Goal: Task Accomplishment & Management: Manage account settings

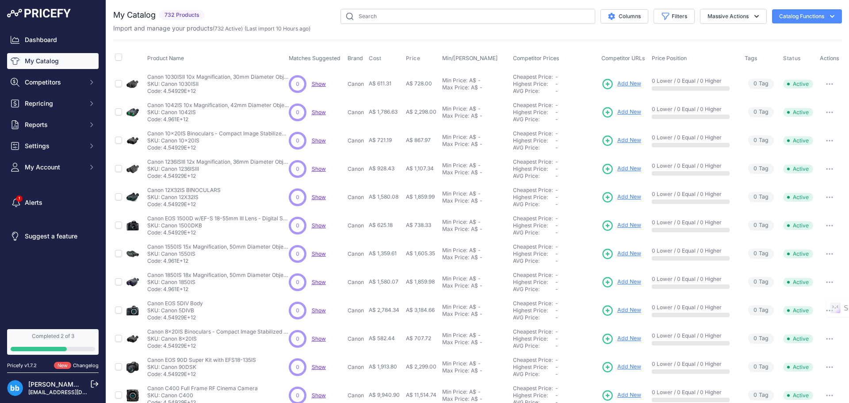
click at [803, 12] on button "Catalog Functions" at bounding box center [807, 16] width 70 height 14
click at [796, 34] on span "Import Additional Info" at bounding box center [791, 34] width 54 height 7
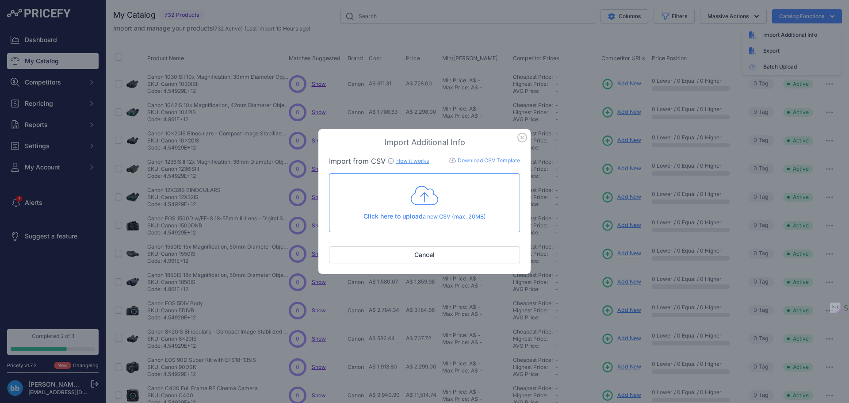
click at [522, 139] on icon "button" at bounding box center [523, 138] width 10 height 10
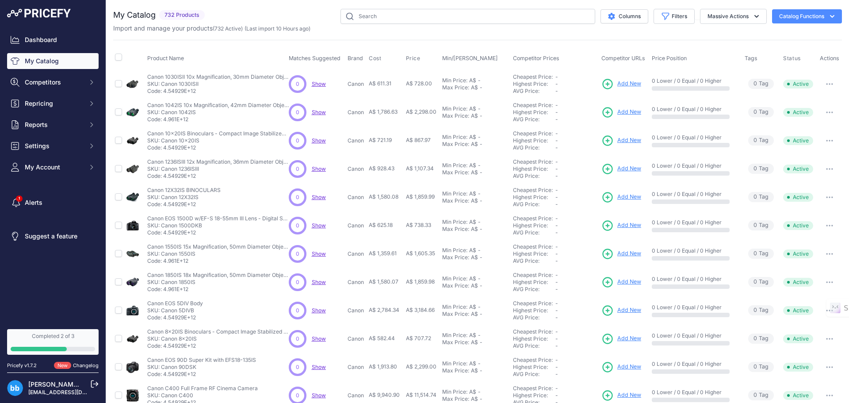
click at [816, 14] on button "Catalog Functions" at bounding box center [807, 16] width 70 height 14
click at [772, 65] on link "Batch Upload" at bounding box center [791, 67] width 99 height 16
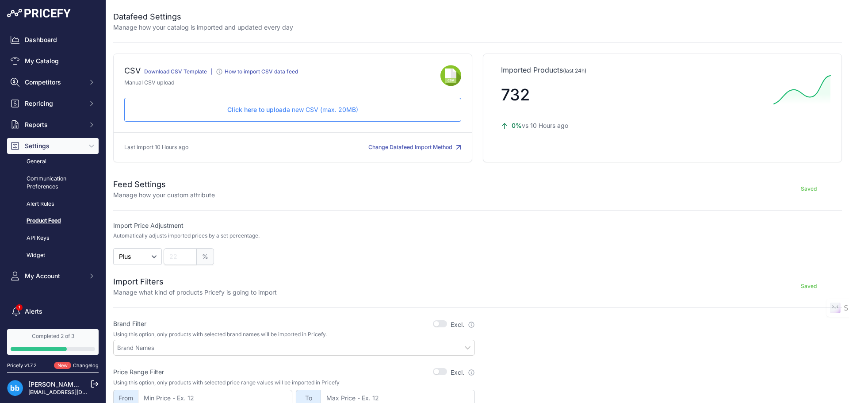
click at [286, 114] on div "Click here to upload a new CSV (max. 20MB) Check and upload in progress..." at bounding box center [292, 110] width 337 height 24
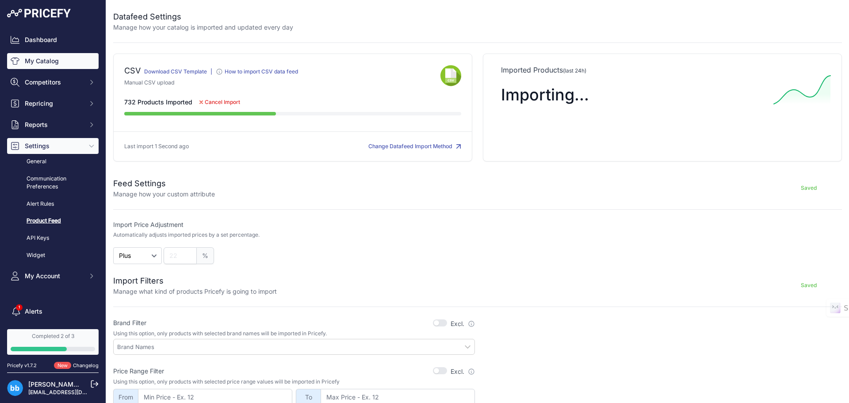
click at [32, 58] on link "My Catalog" at bounding box center [53, 61] width 92 height 16
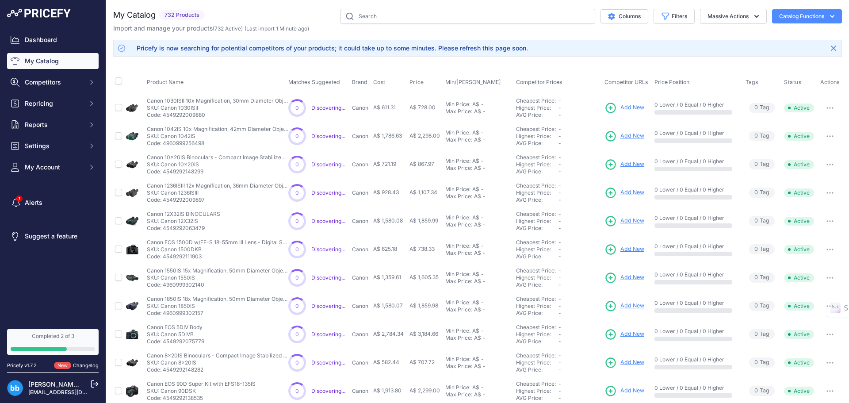
scroll to position [152, 0]
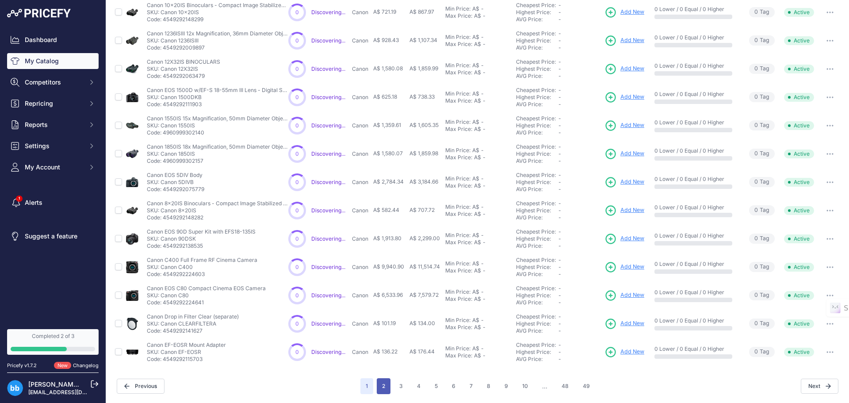
click at [383, 387] on button "2" at bounding box center [384, 386] width 14 height 16
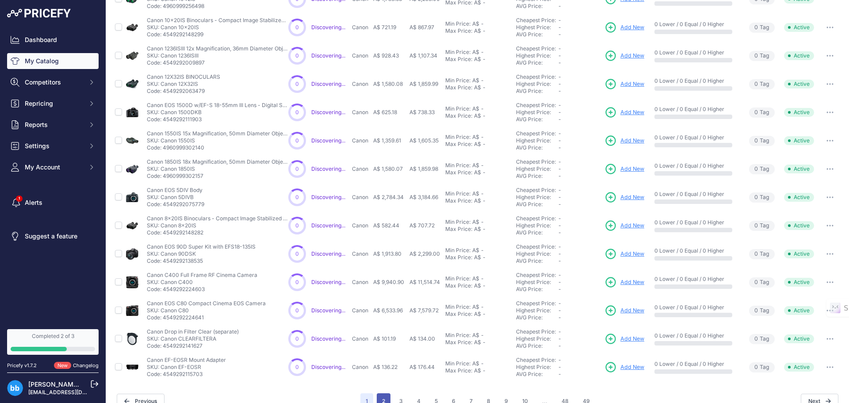
scroll to position [167, 0]
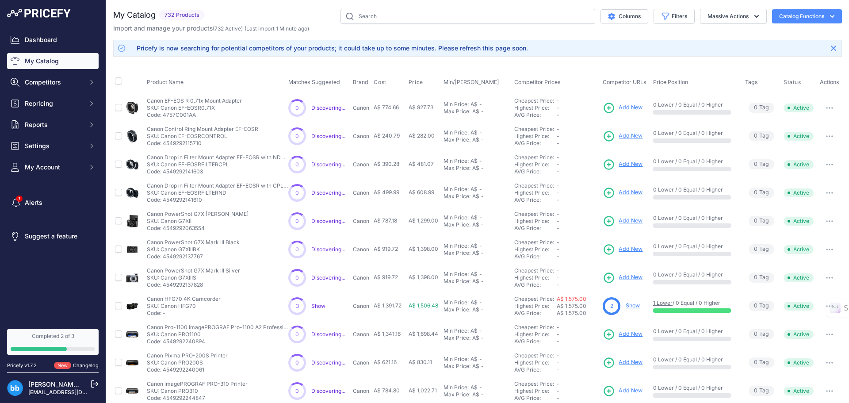
scroll to position [152, 0]
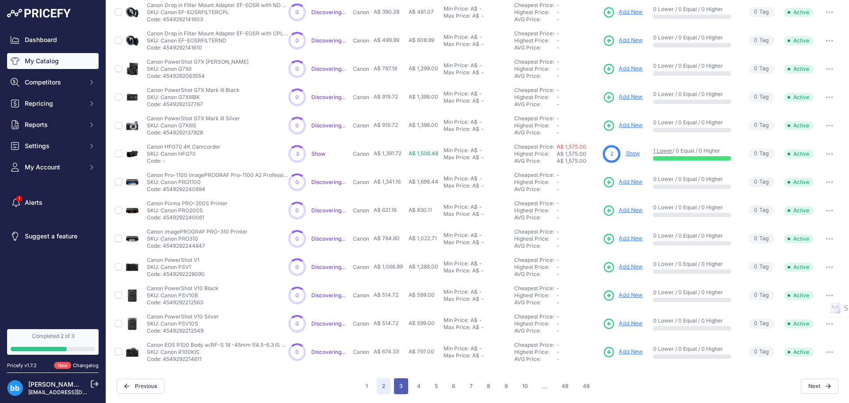
click at [401, 386] on button "3" at bounding box center [401, 386] width 14 height 16
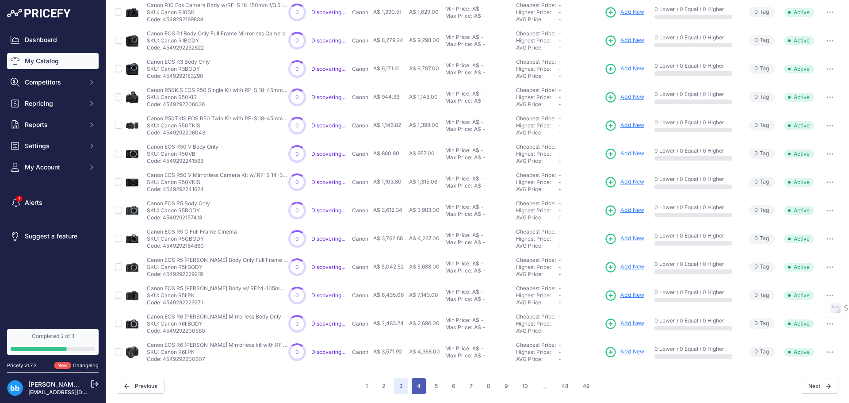
click at [415, 389] on button "4" at bounding box center [419, 386] width 14 height 16
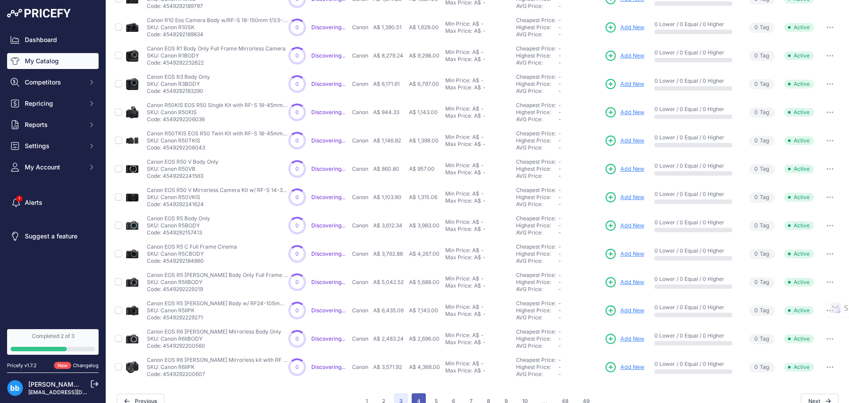
scroll to position [167, 0]
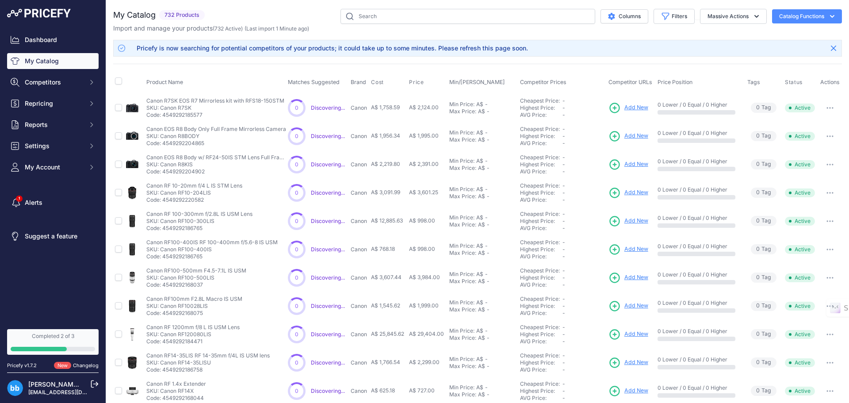
scroll to position [152, 0]
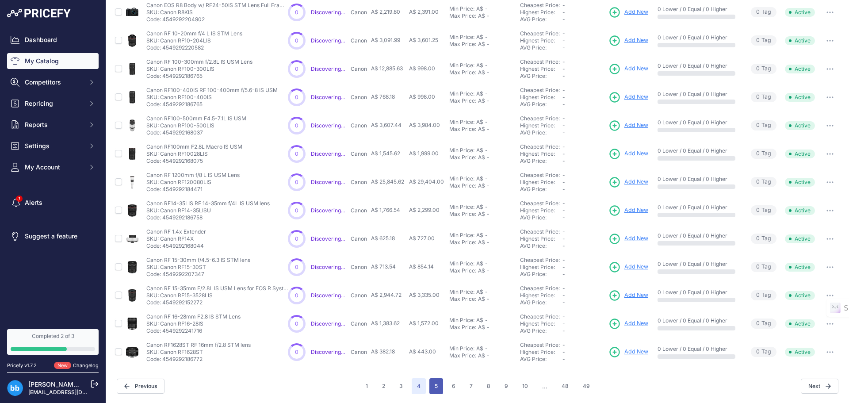
click at [436, 382] on button "5" at bounding box center [437, 386] width 14 height 16
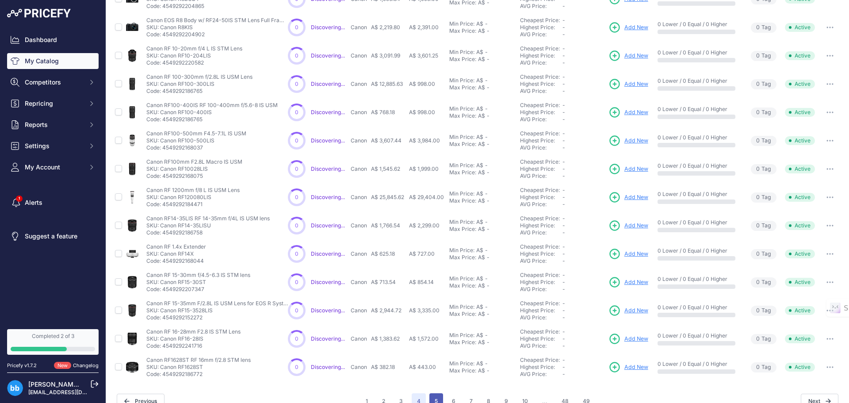
scroll to position [167, 0]
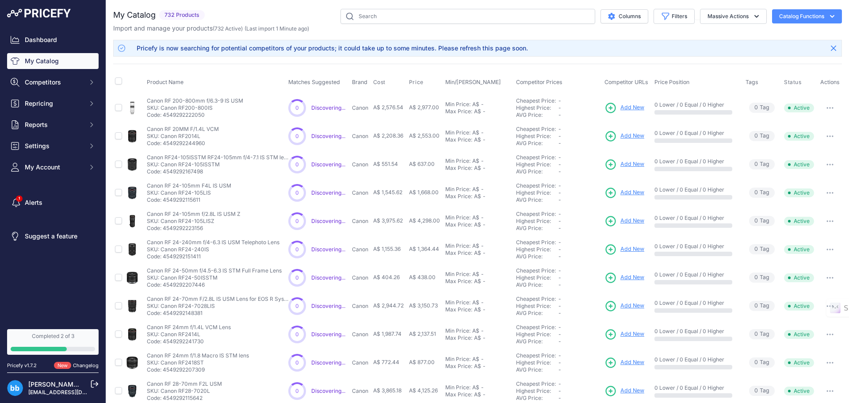
scroll to position [152, 0]
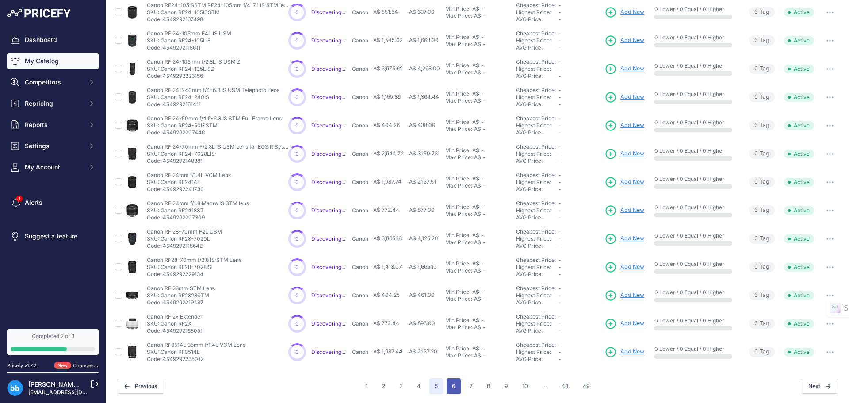
click at [451, 384] on button "6" at bounding box center [454, 386] width 14 height 16
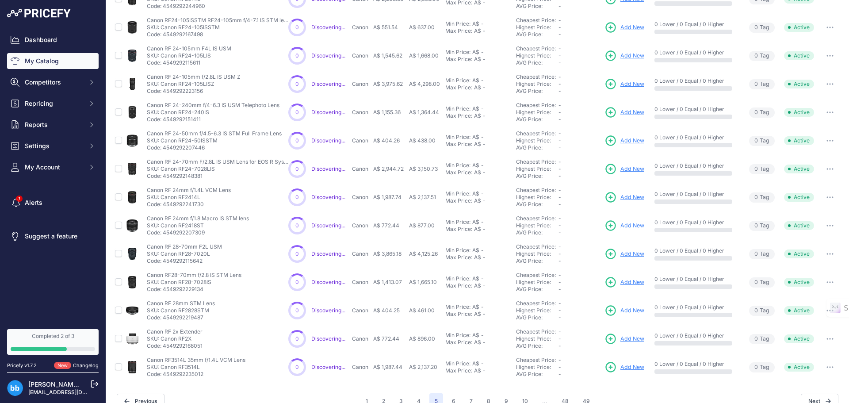
scroll to position [167, 0]
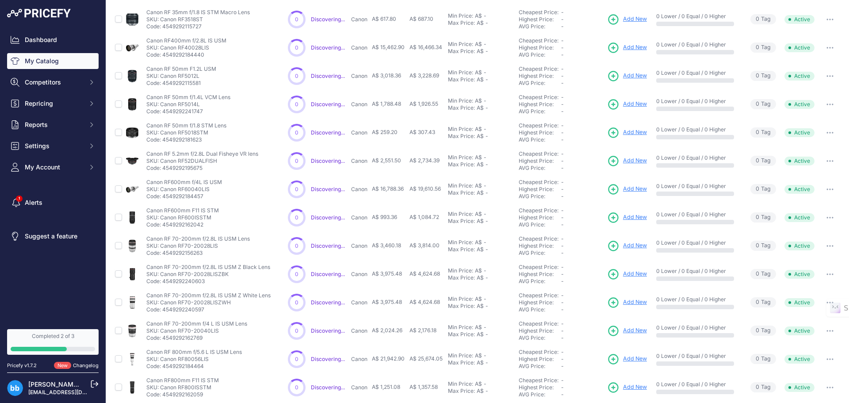
scroll to position [152, 0]
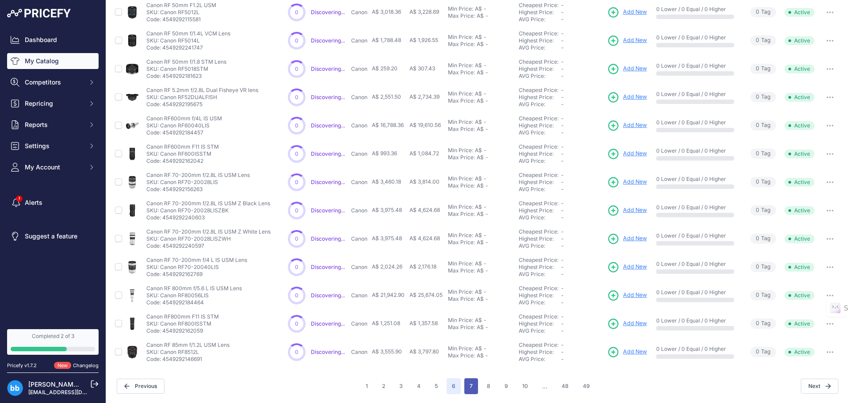
click at [469, 388] on button "7" at bounding box center [472, 386] width 14 height 16
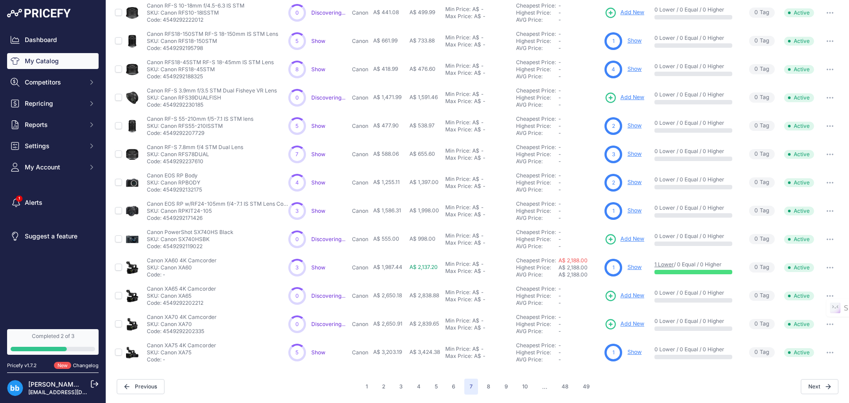
scroll to position [152, 0]
click at [488, 381] on button "8" at bounding box center [489, 386] width 14 height 16
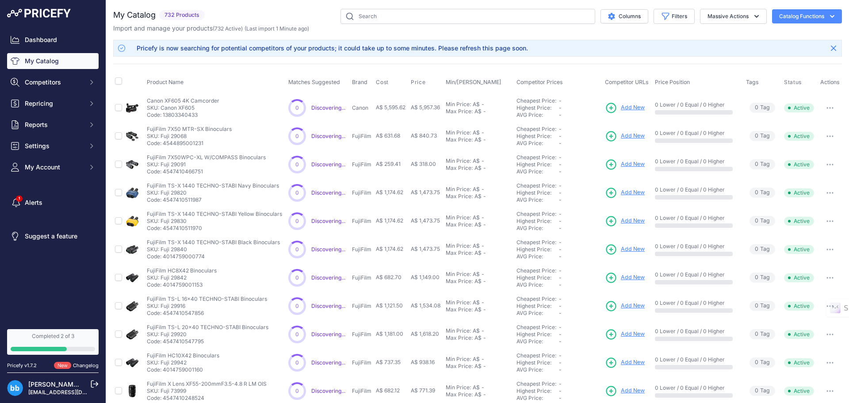
scroll to position [152, 0]
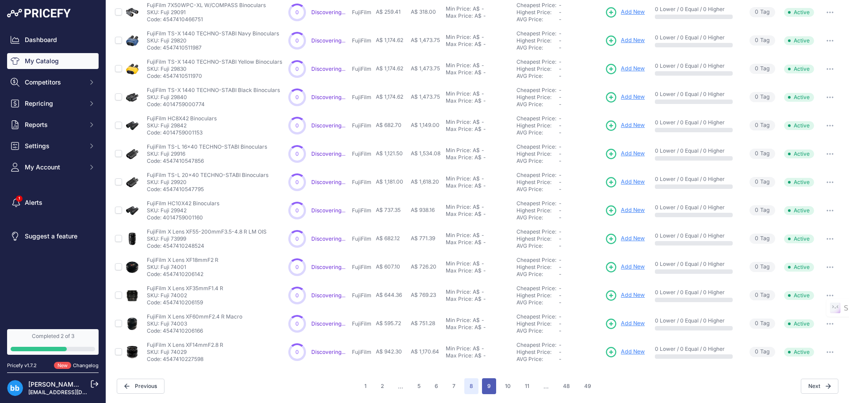
click at [487, 387] on button "9" at bounding box center [489, 386] width 14 height 16
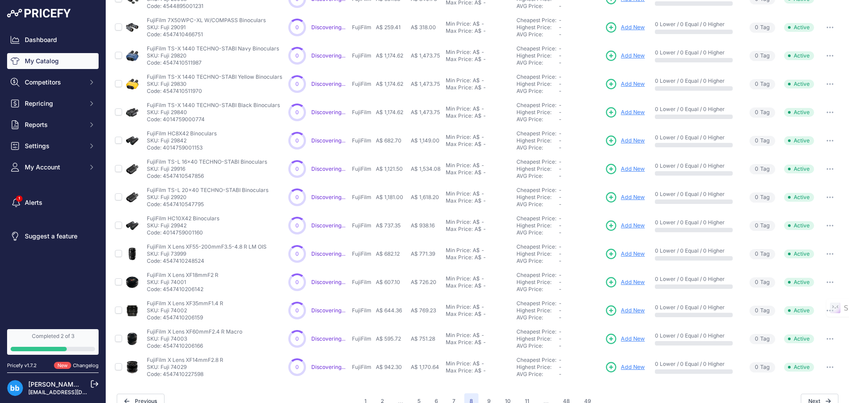
scroll to position [167, 0]
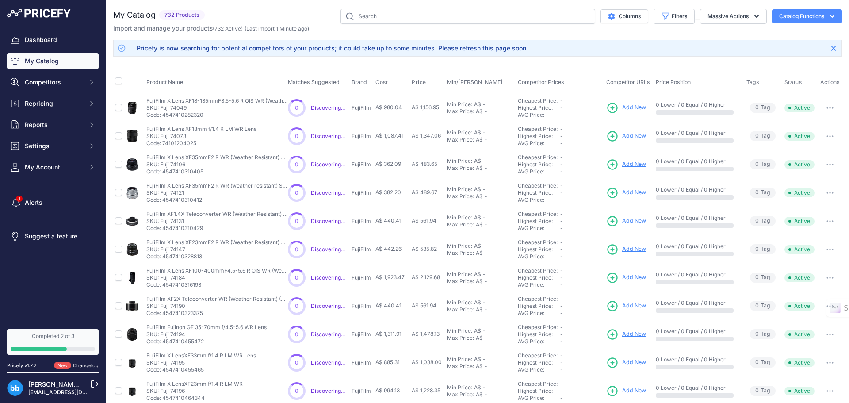
scroll to position [152, 0]
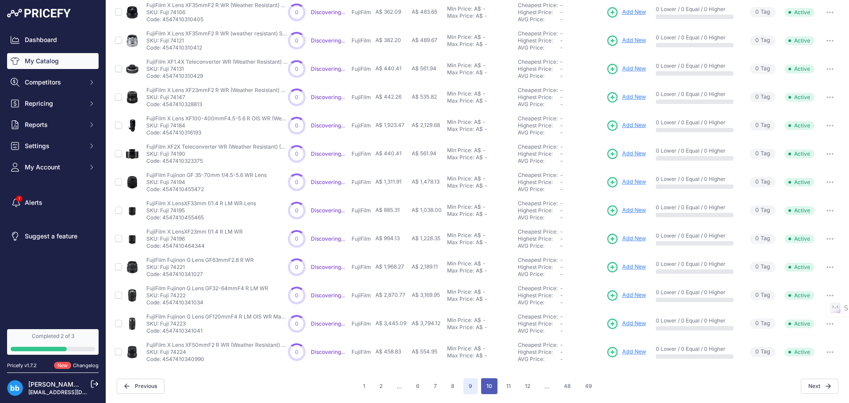
click at [492, 385] on button "10" at bounding box center [489, 386] width 16 height 16
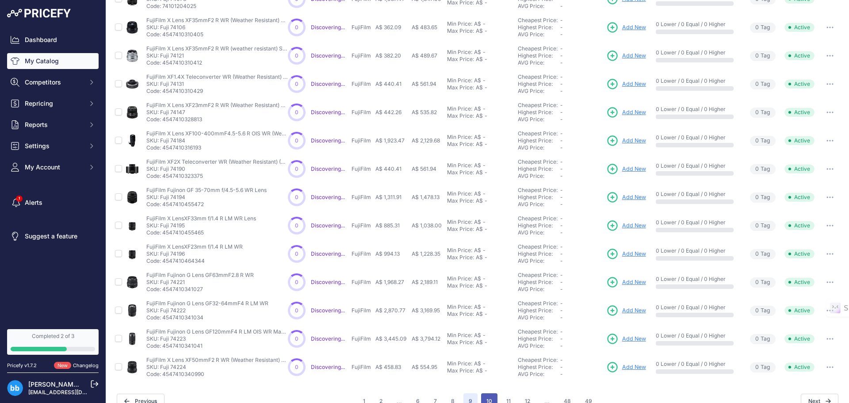
scroll to position [167, 0]
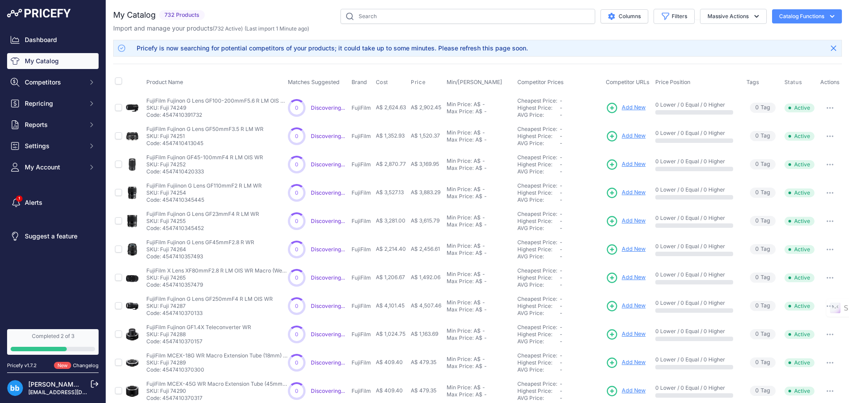
scroll to position [152, 0]
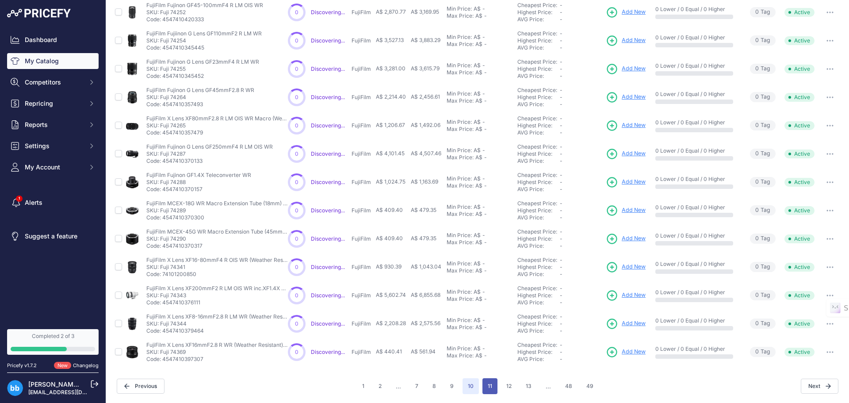
click at [487, 388] on button "11" at bounding box center [490, 386] width 15 height 16
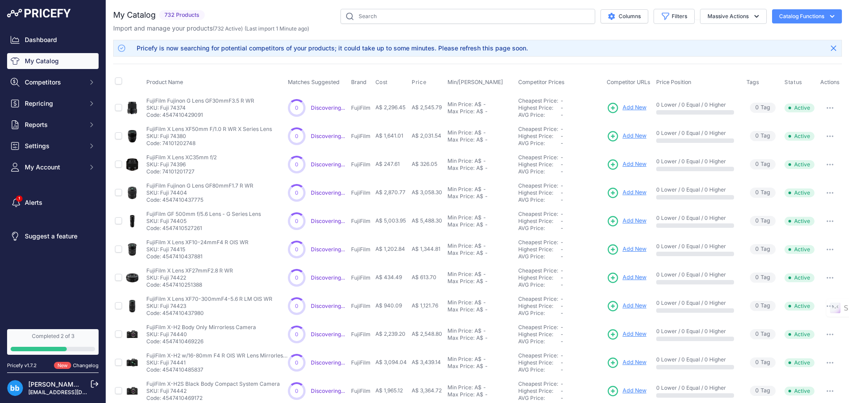
scroll to position [152, 0]
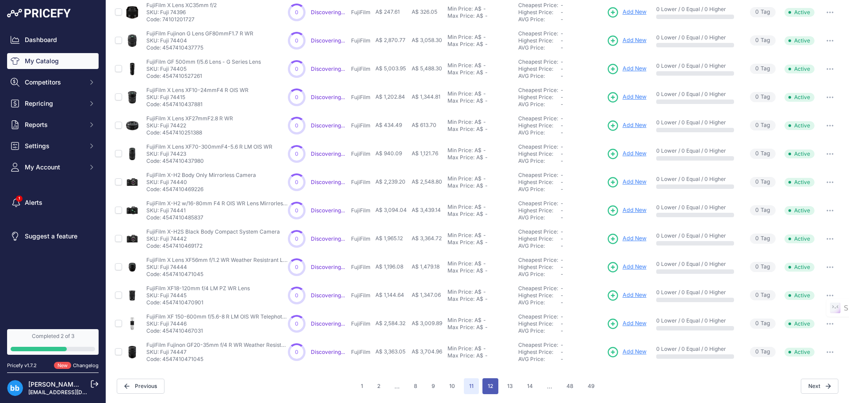
click at [487, 388] on button "12" at bounding box center [491, 386] width 16 height 16
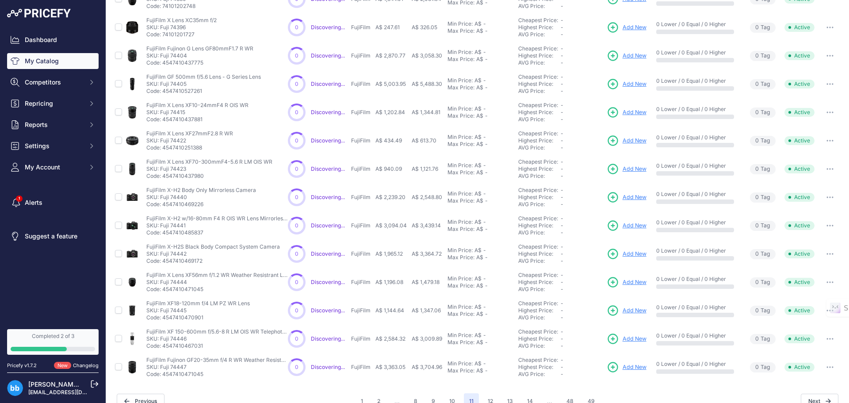
scroll to position [167, 0]
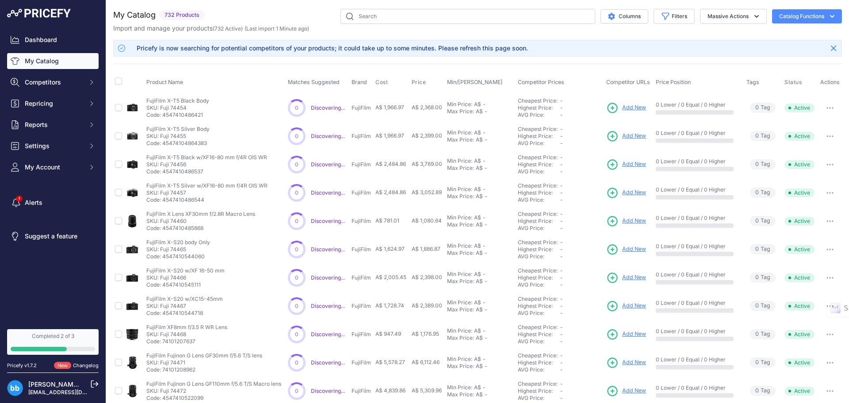
scroll to position [152, 0]
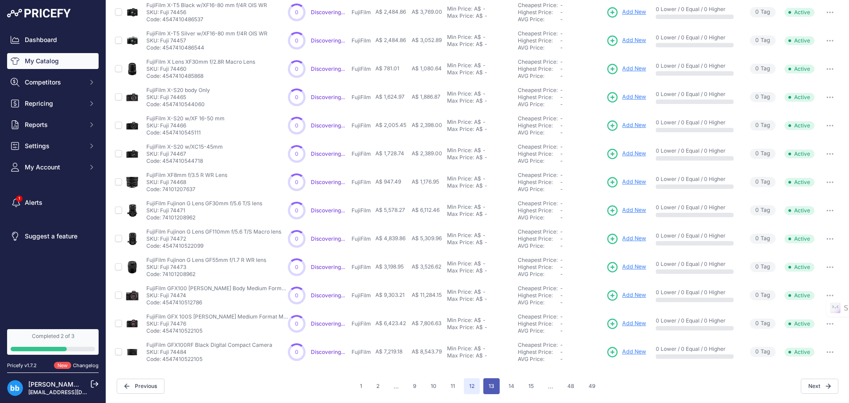
click at [484, 384] on button "13" at bounding box center [492, 386] width 16 height 16
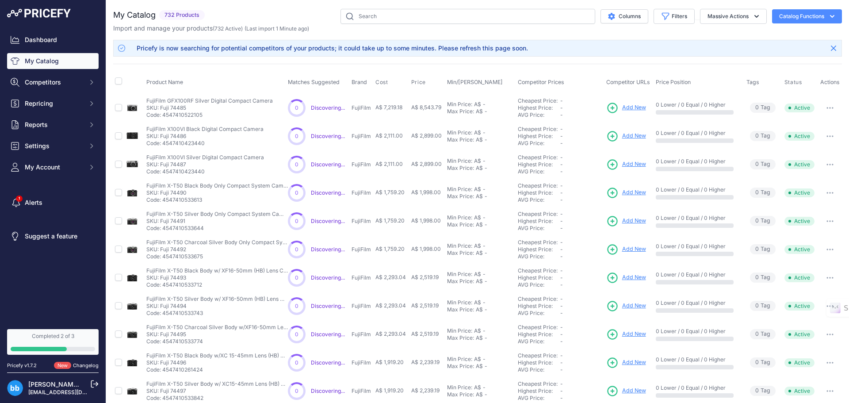
scroll to position [152, 0]
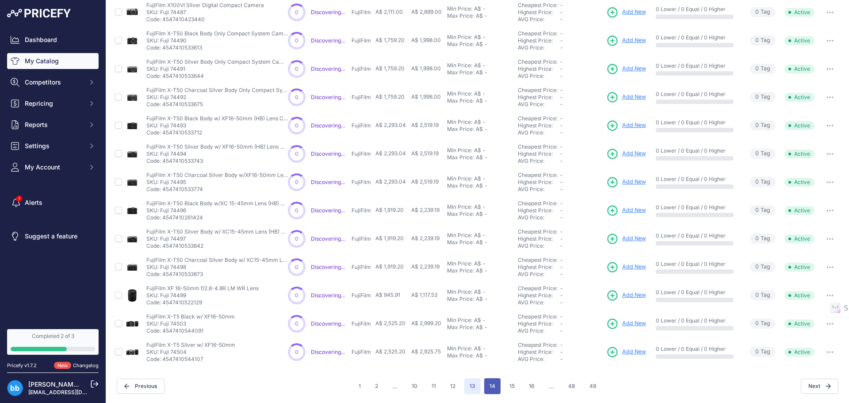
click at [487, 385] on button "14" at bounding box center [492, 386] width 16 height 16
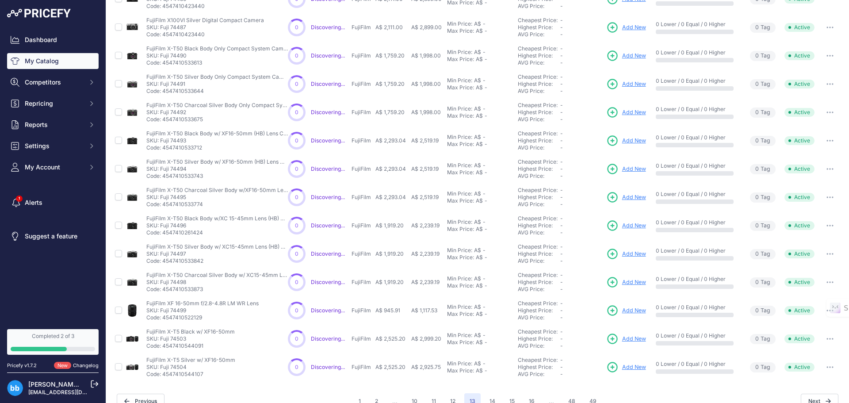
scroll to position [167, 0]
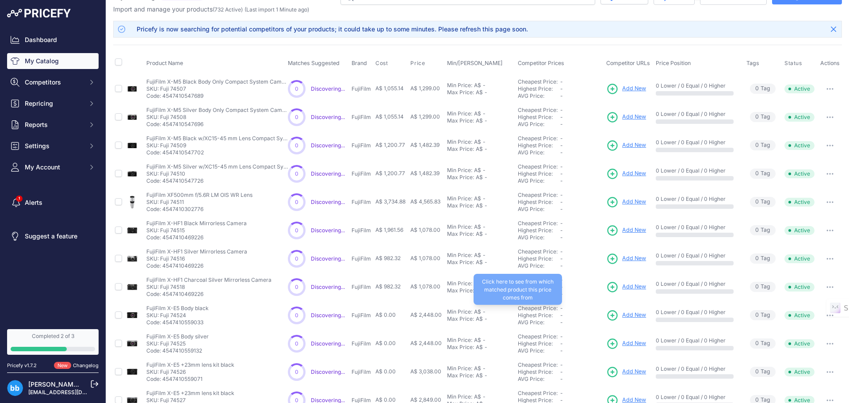
scroll to position [152, 0]
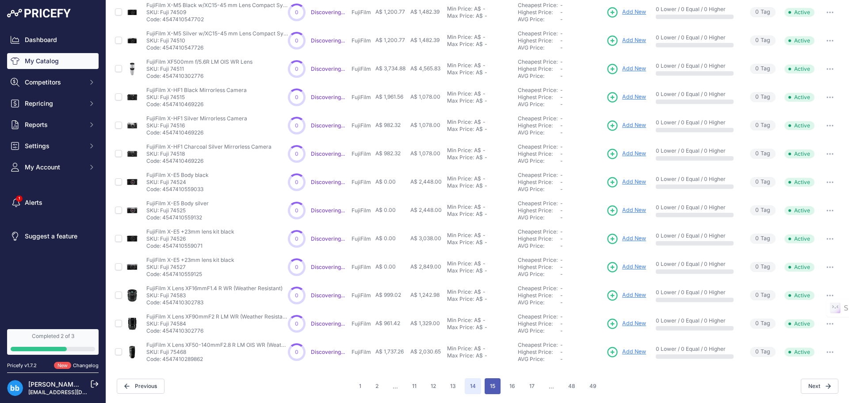
click at [489, 383] on button "15" at bounding box center [493, 386] width 16 height 16
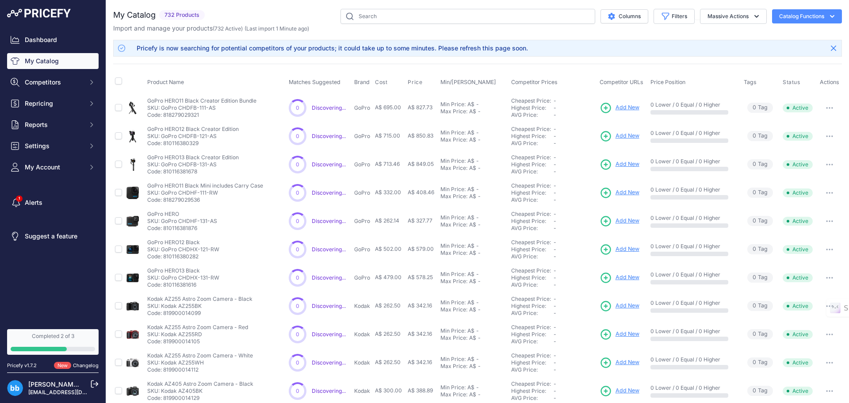
scroll to position [152, 0]
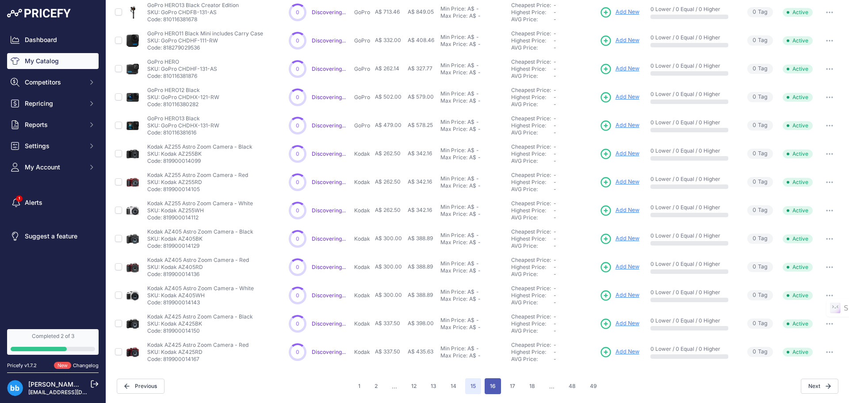
click at [489, 388] on button "16" at bounding box center [493, 386] width 16 height 16
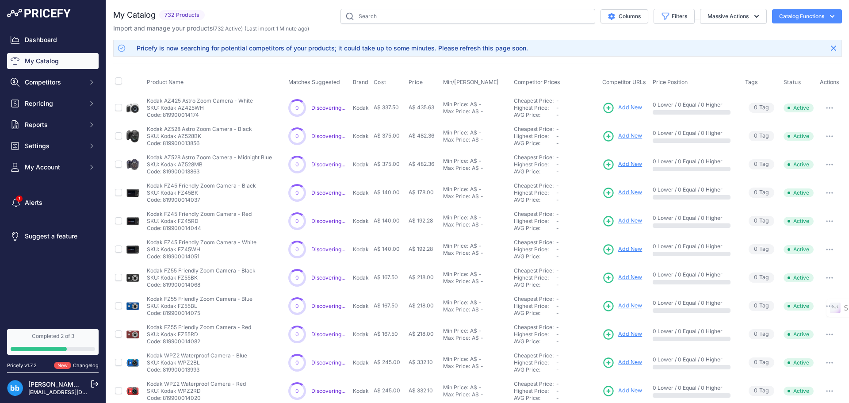
scroll to position [152, 0]
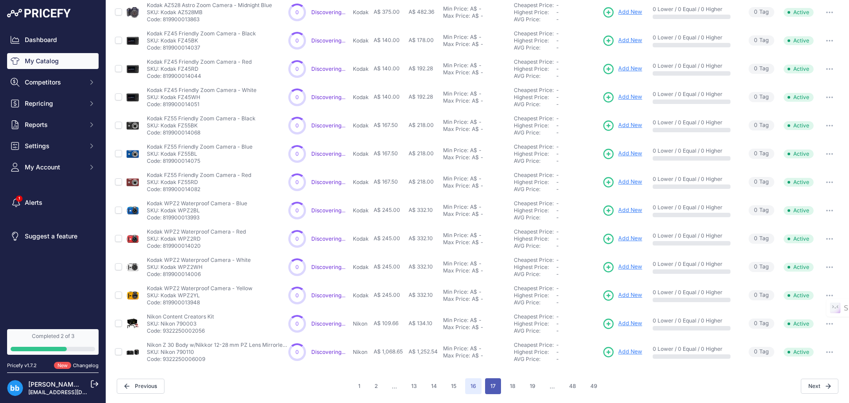
click at [492, 386] on button "17" at bounding box center [493, 386] width 16 height 16
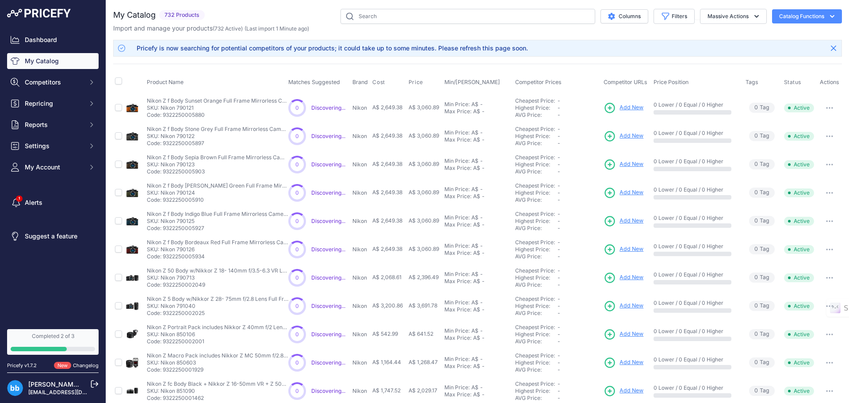
click at [790, 16] on button "Catalog Functions" at bounding box center [807, 16] width 70 height 14
click at [780, 65] on link "Batch Upload" at bounding box center [791, 67] width 99 height 16
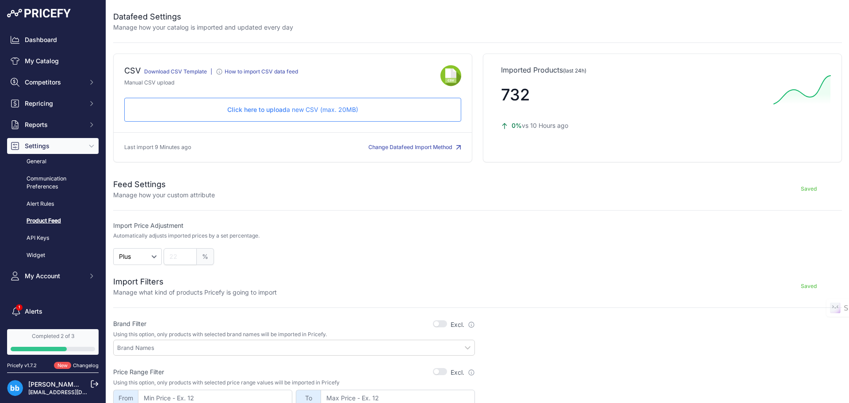
click at [257, 108] on span "Click here to upload" at bounding box center [256, 110] width 59 height 8
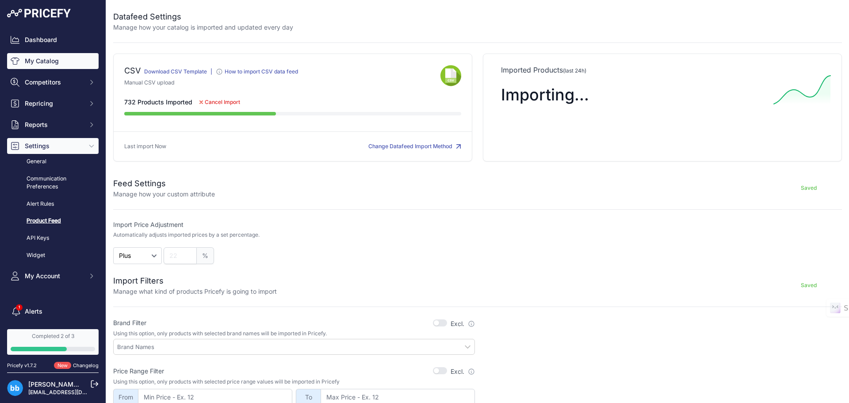
click at [53, 61] on link "My Catalog" at bounding box center [53, 61] width 92 height 16
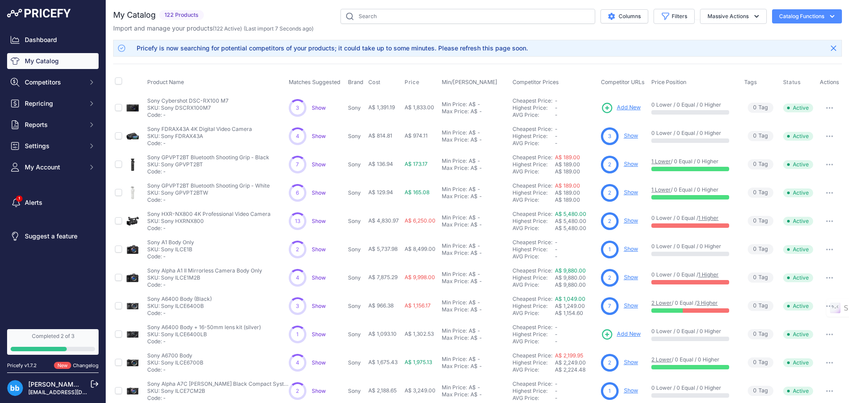
scroll to position [152, 0]
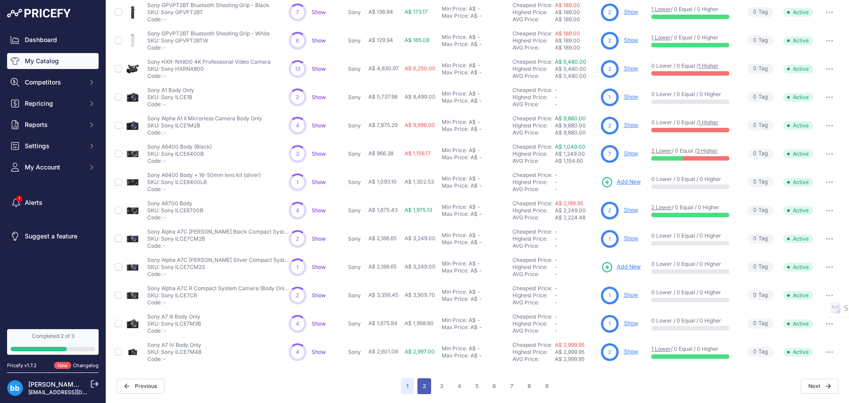
click at [420, 386] on button "2" at bounding box center [425, 386] width 14 height 16
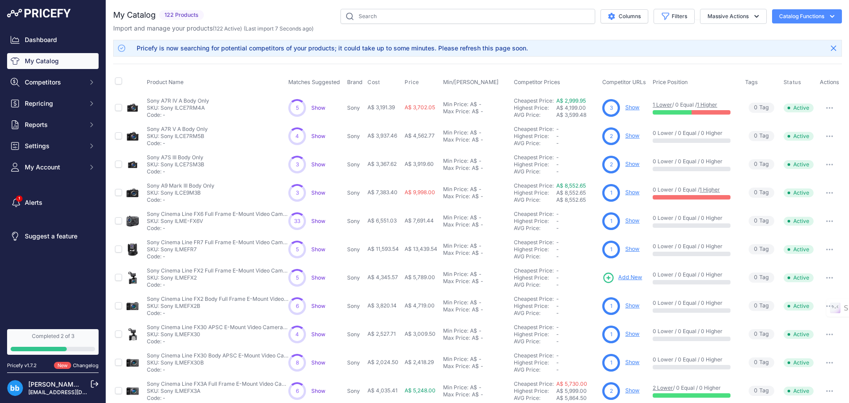
scroll to position [152, 0]
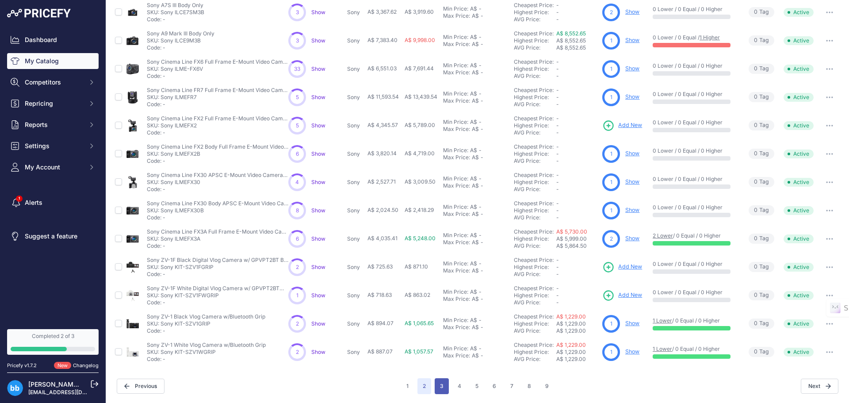
click at [439, 387] on button "3" at bounding box center [442, 386] width 14 height 16
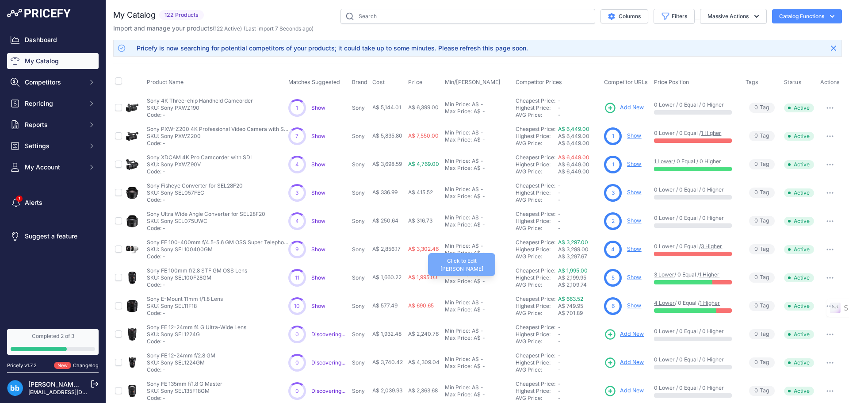
scroll to position [152, 0]
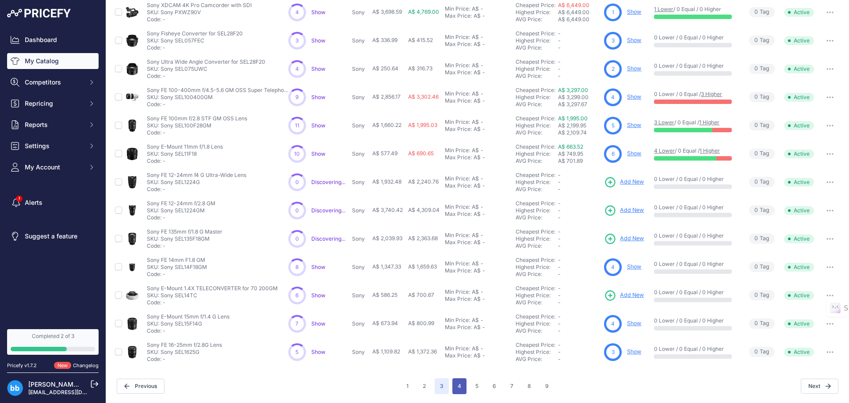
click at [457, 386] on button "4" at bounding box center [460, 386] width 14 height 16
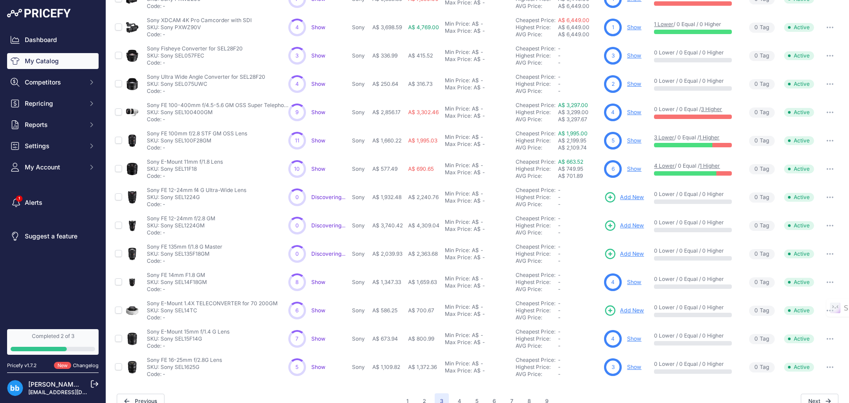
scroll to position [167, 0]
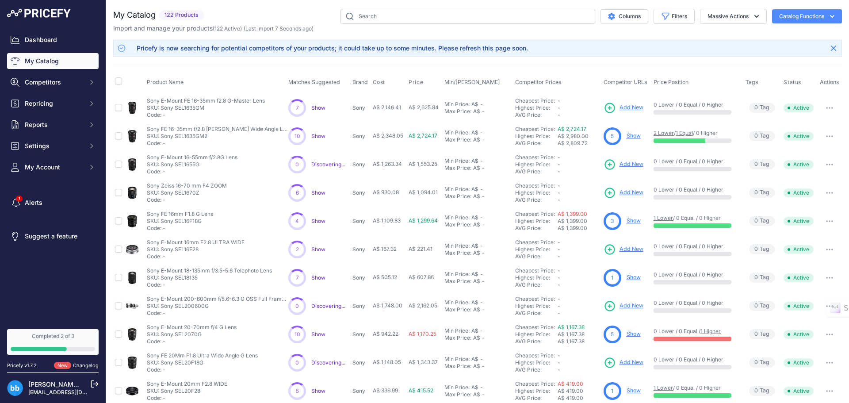
scroll to position [152, 0]
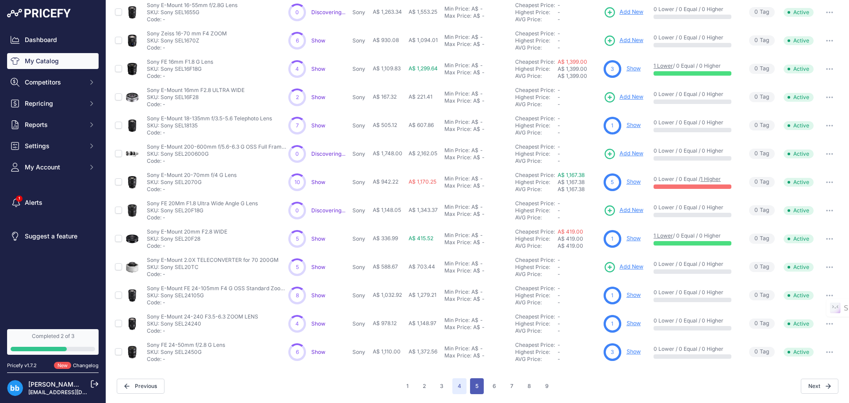
click at [477, 386] on button "5" at bounding box center [477, 386] width 14 height 16
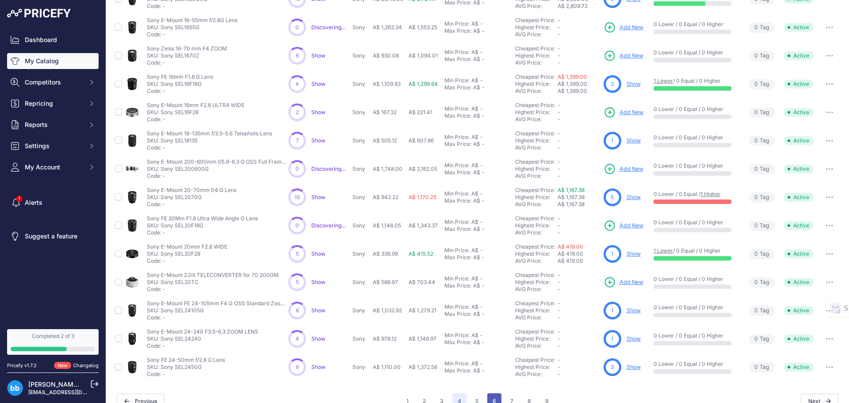
scroll to position [167, 0]
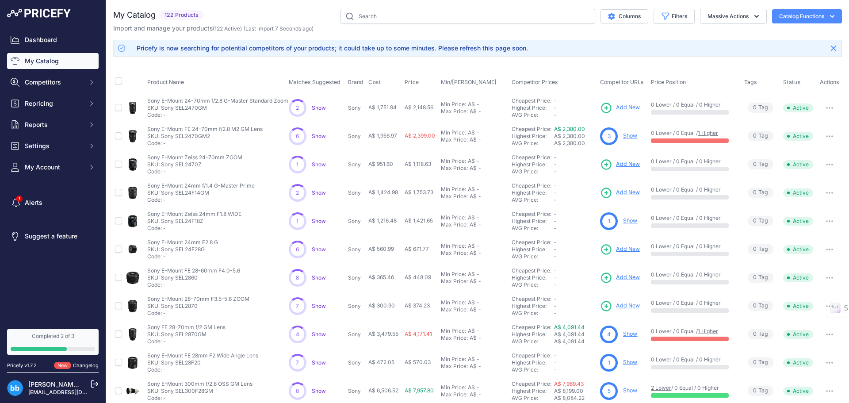
scroll to position [152, 0]
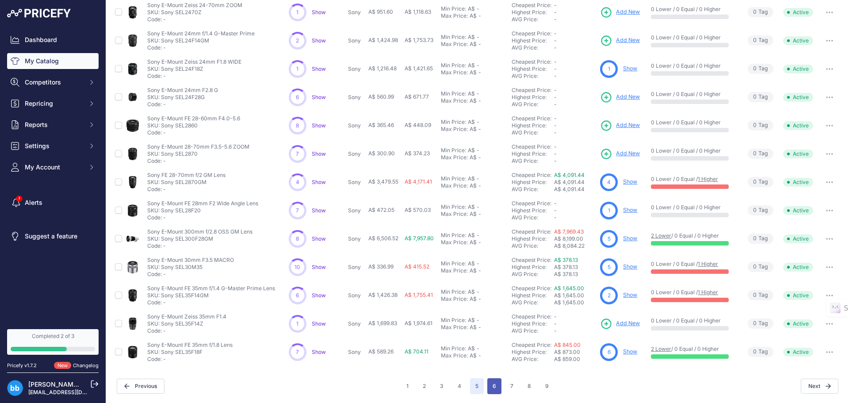
click at [497, 385] on button "6" at bounding box center [495, 386] width 14 height 16
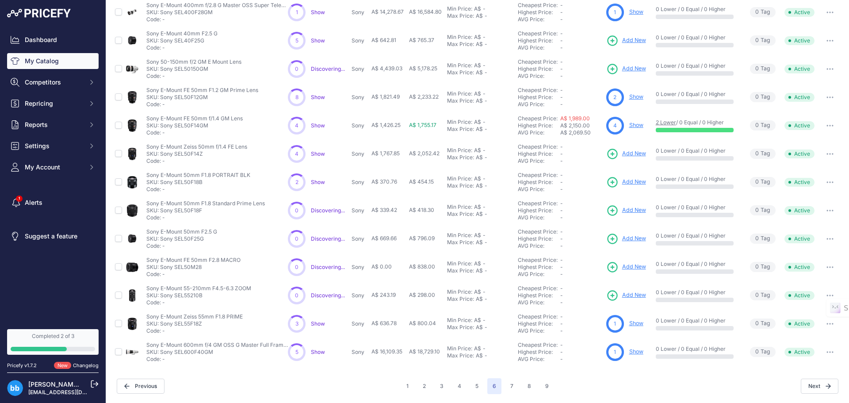
scroll to position [152, 0]
click at [509, 387] on button "7" at bounding box center [512, 387] width 14 height 16
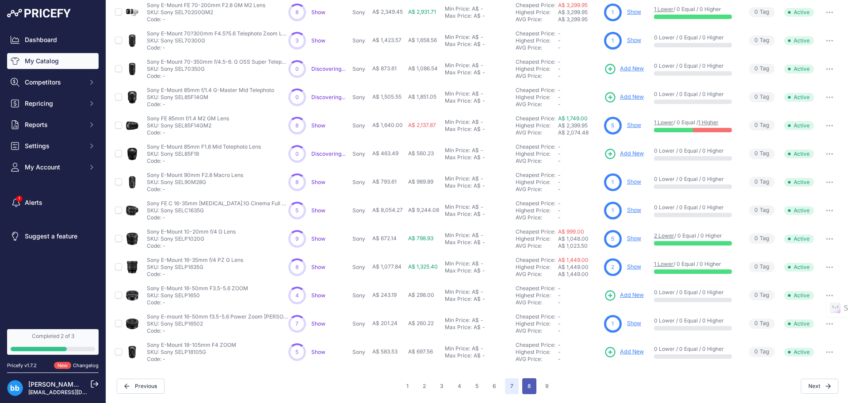
click at [527, 387] on button "8" at bounding box center [529, 386] width 14 height 16
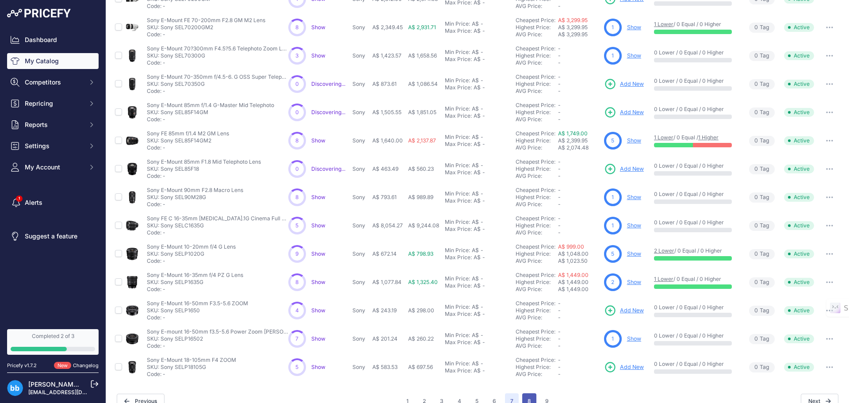
scroll to position [167, 0]
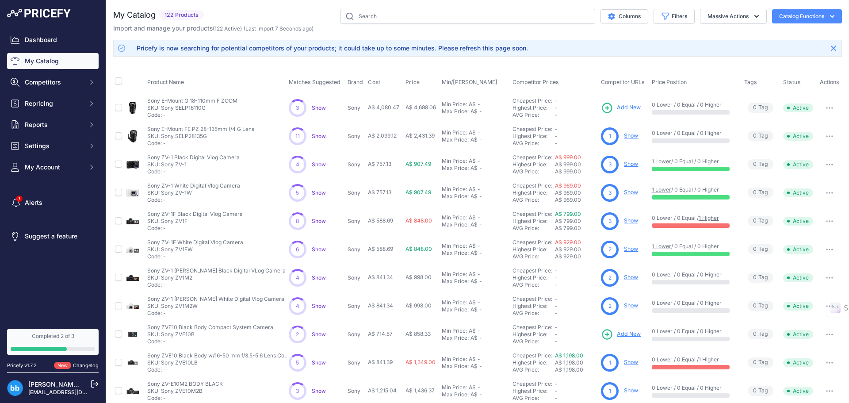
scroll to position [152, 0]
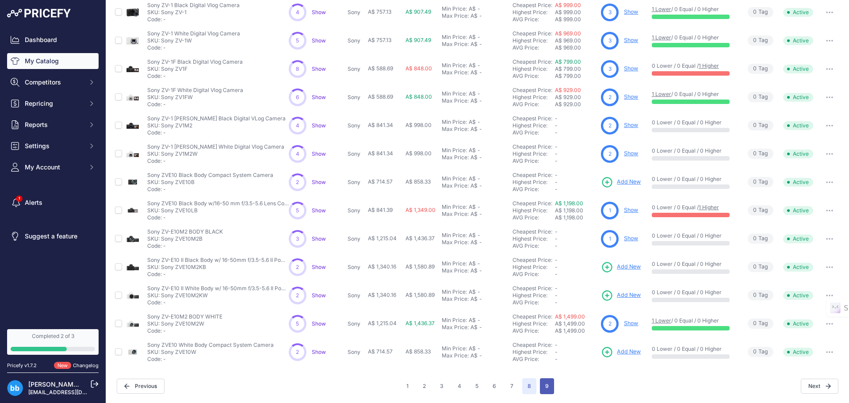
click at [542, 384] on button "9" at bounding box center [547, 386] width 14 height 16
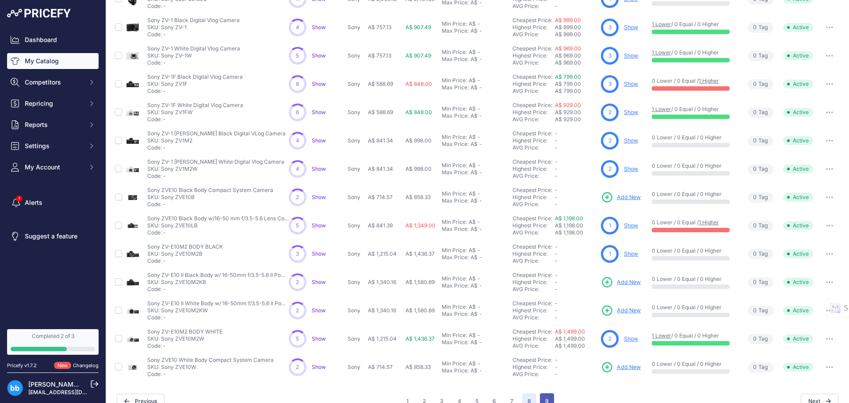
scroll to position [167, 0]
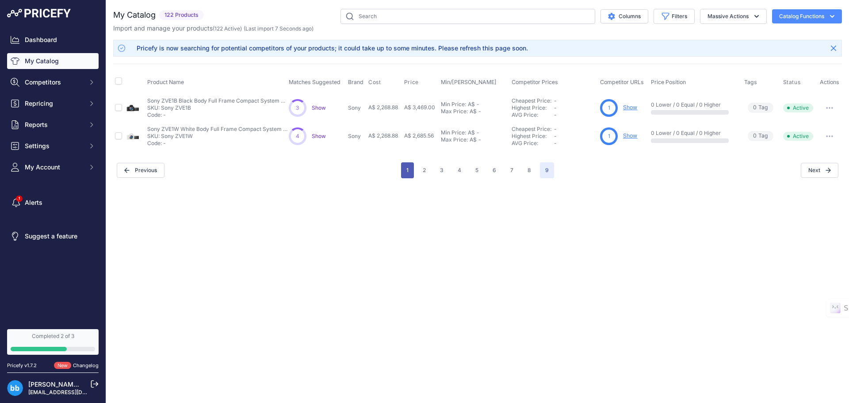
click at [408, 170] on button "1" at bounding box center [407, 170] width 13 height 16
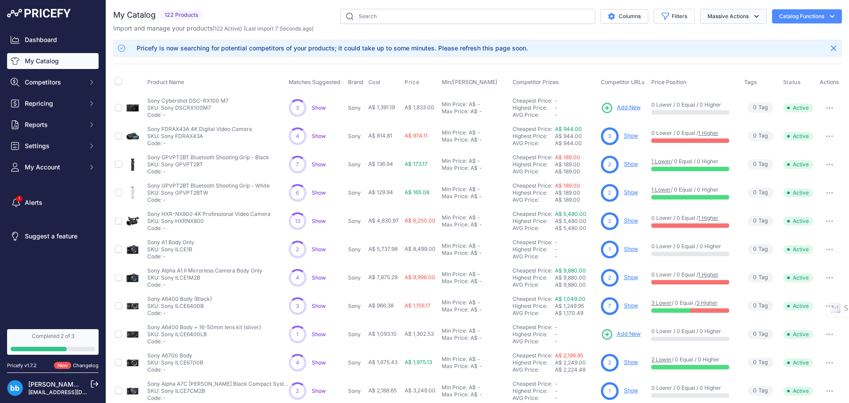
click at [753, 13] on icon "button" at bounding box center [757, 16] width 9 height 9
click at [616, 18] on button "Columns" at bounding box center [625, 16] width 48 height 14
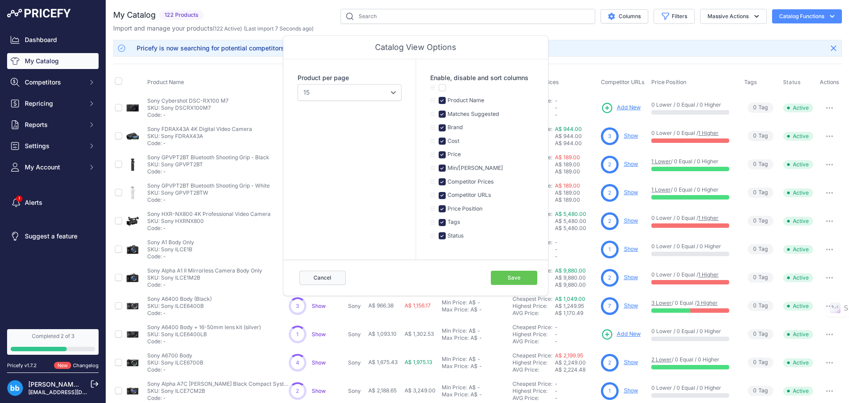
click at [314, 276] on button "Cancel" at bounding box center [323, 278] width 46 height 14
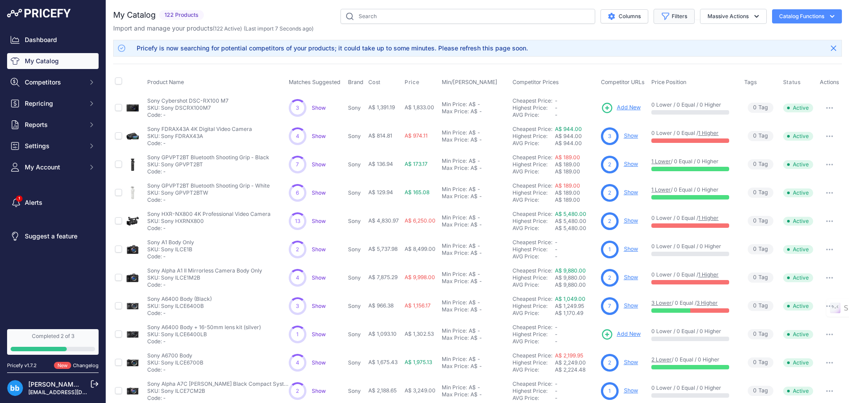
click at [663, 14] on icon "button" at bounding box center [666, 16] width 7 height 7
click at [599, 37] on div "My Catalog 122 Products" at bounding box center [477, 278] width 729 height 538
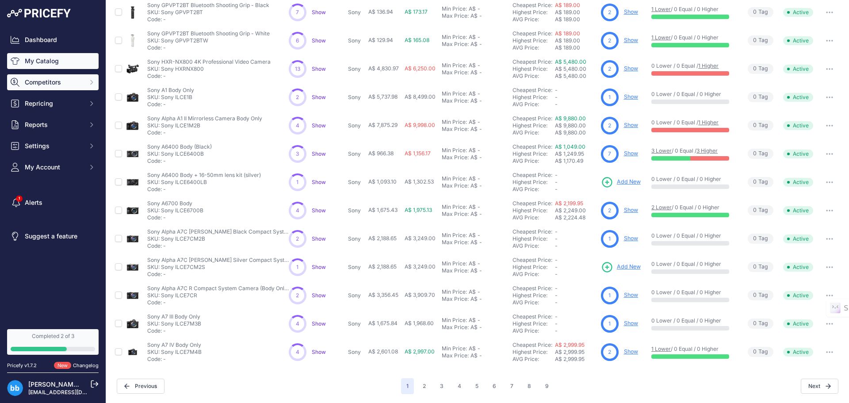
click at [45, 83] on span "Competitors" at bounding box center [54, 82] width 58 height 9
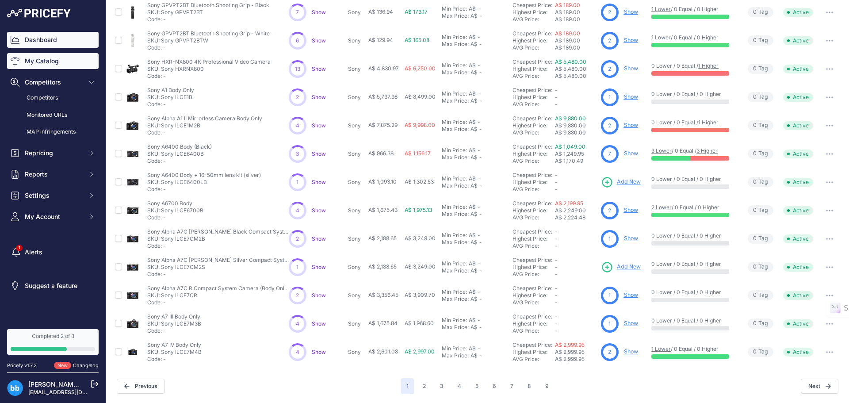
click at [48, 39] on link "Dashboard" at bounding box center [53, 40] width 92 height 16
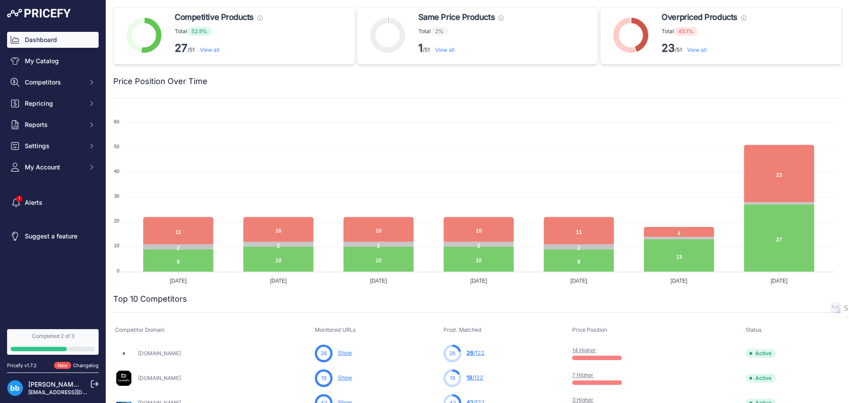
click at [49, 61] on link "My Catalog" at bounding box center [53, 61] width 92 height 16
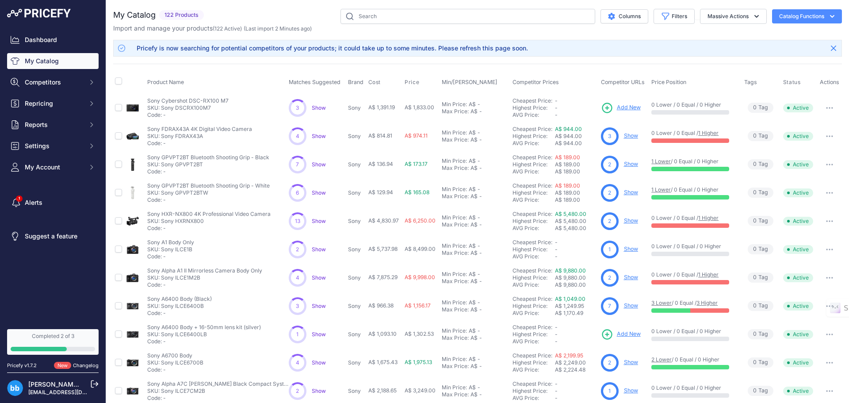
scroll to position [152, 0]
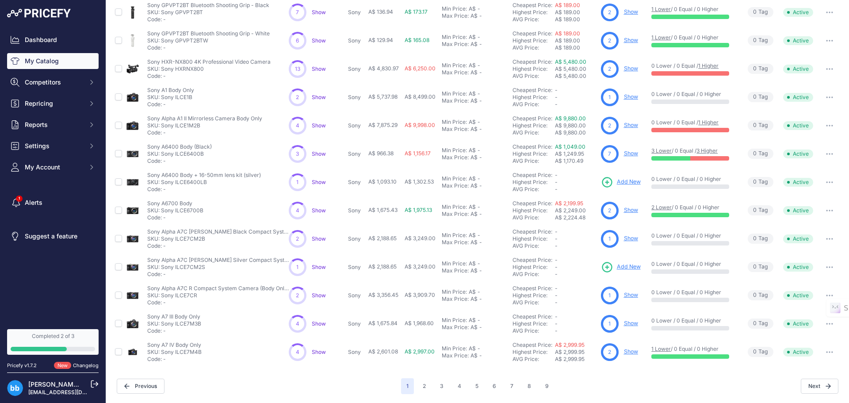
click at [362, 393] on div "Previous" at bounding box center [259, 386] width 284 height 15
click at [357, 377] on div "My Catalog 122 Products" at bounding box center [477, 126] width 729 height 538
click at [340, 380] on div "Previous" at bounding box center [259, 386] width 284 height 15
click at [340, 383] on div "Previous" at bounding box center [259, 386] width 284 height 15
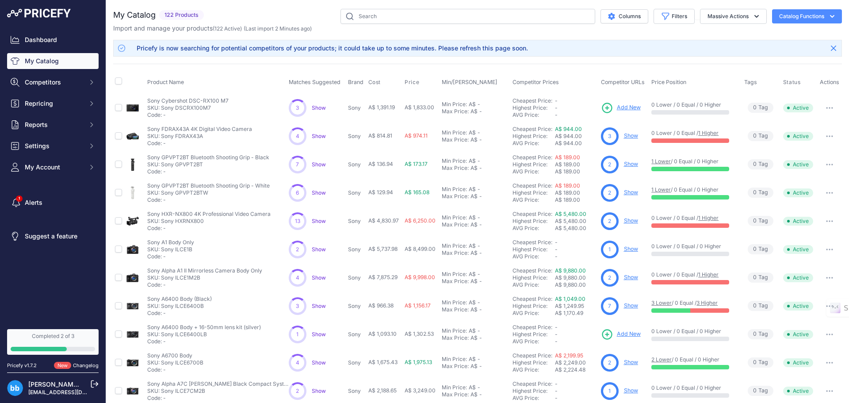
click at [319, 108] on span "Show" at bounding box center [319, 107] width 14 height 7
click at [46, 41] on link "Dashboard" at bounding box center [53, 40] width 92 height 16
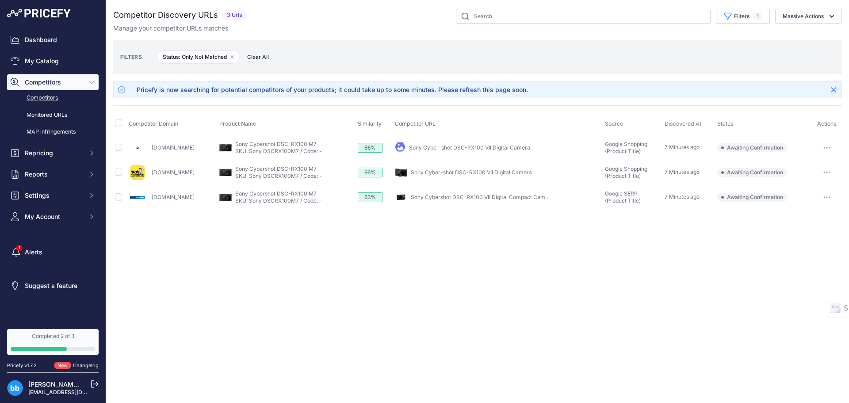
click at [827, 149] on button "button" at bounding box center [827, 148] width 18 height 12
click at [694, 254] on div "Close You are not connected to the internet." at bounding box center [477, 201] width 743 height 403
click at [118, 122] on input "checkbox" at bounding box center [118, 122] width 7 height 7
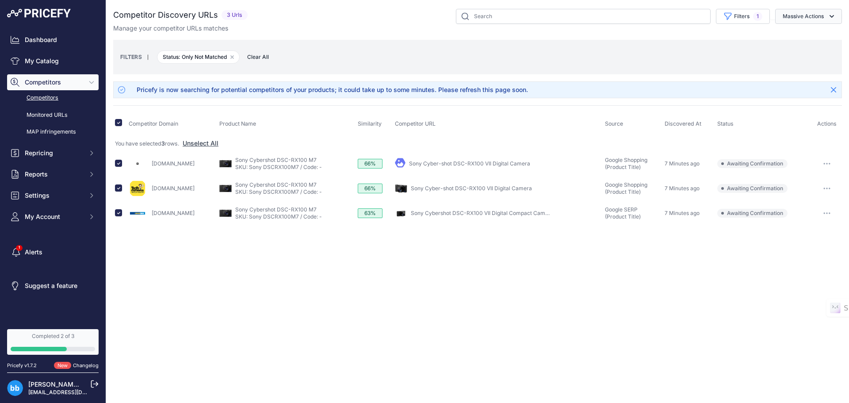
click at [830, 15] on icon "button" at bounding box center [832, 16] width 9 height 9
click at [483, 265] on div "Close You are not connected to the internet." at bounding box center [477, 201] width 743 height 403
click at [120, 123] on input "checkbox" at bounding box center [118, 122] width 7 height 7
checkbox input "false"
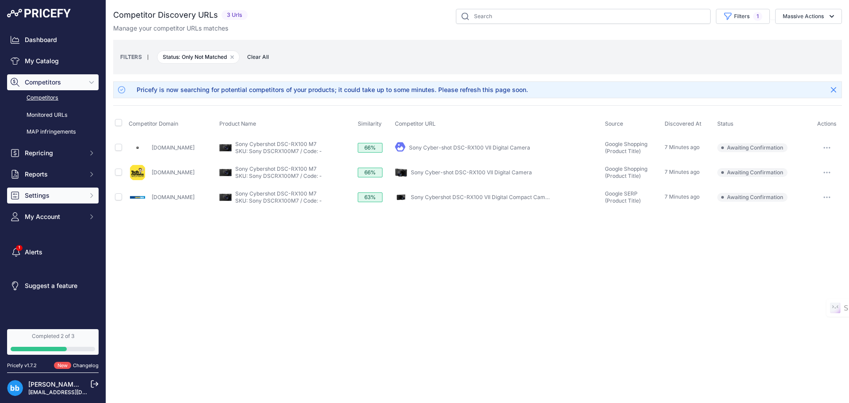
click at [68, 196] on span "Settings" at bounding box center [54, 195] width 58 height 9
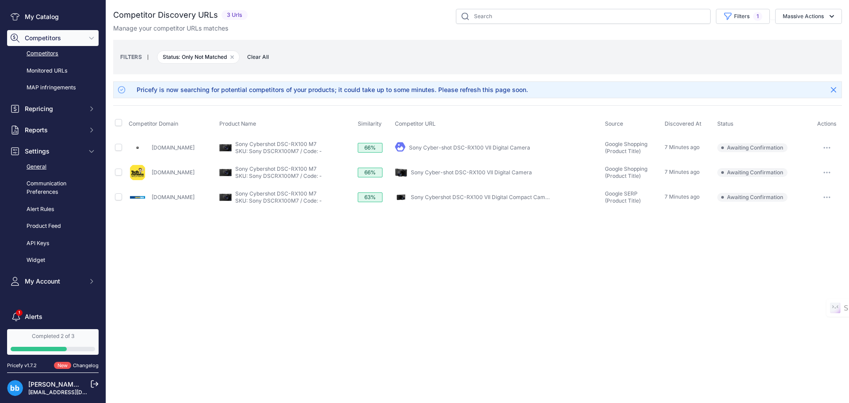
click at [50, 167] on link "General" at bounding box center [53, 166] width 92 height 15
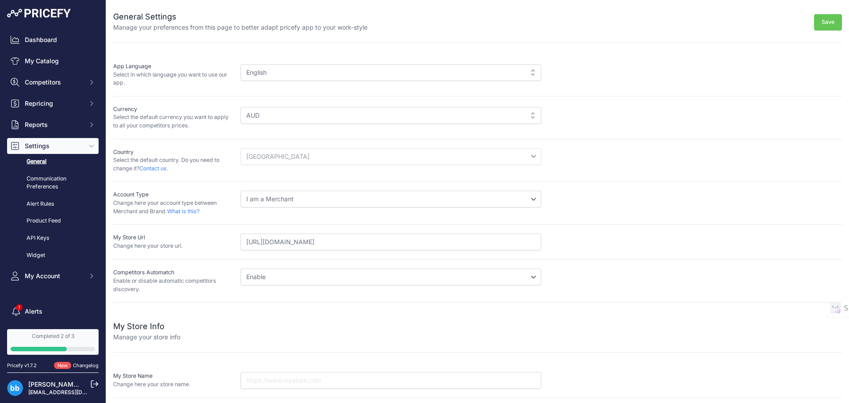
scroll to position [76, 0]
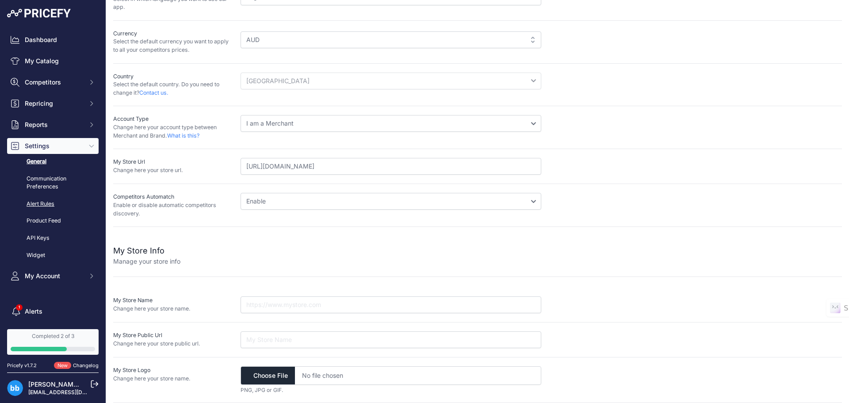
click at [41, 207] on link "Alert Rules" at bounding box center [53, 203] width 92 height 15
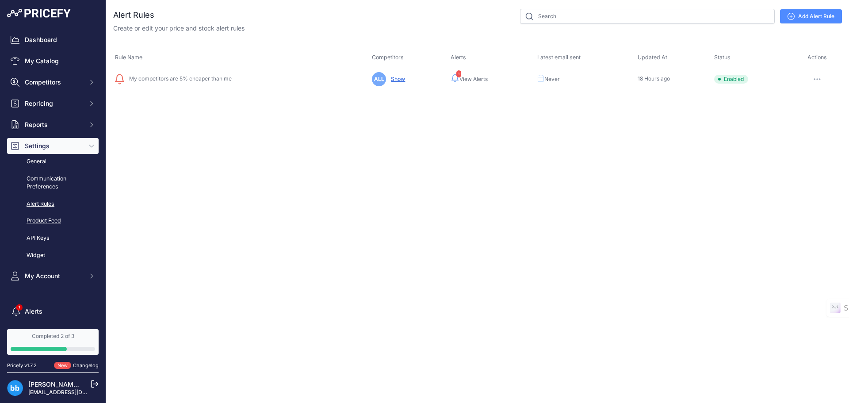
click at [35, 227] on link "Product Feed" at bounding box center [53, 220] width 92 height 15
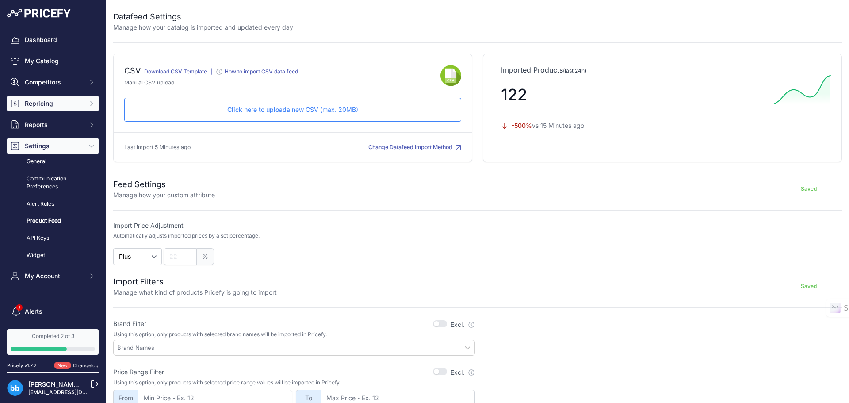
click at [56, 106] on span "Repricing" at bounding box center [54, 103] width 58 height 9
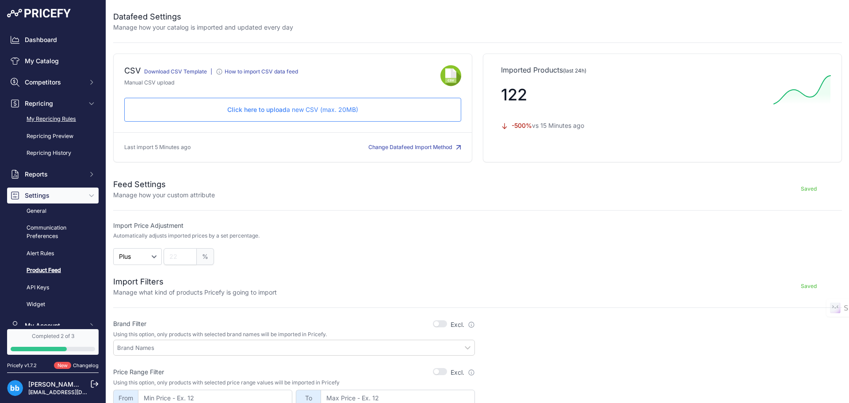
click at [53, 116] on link "My Repricing Rules" at bounding box center [53, 118] width 92 height 15
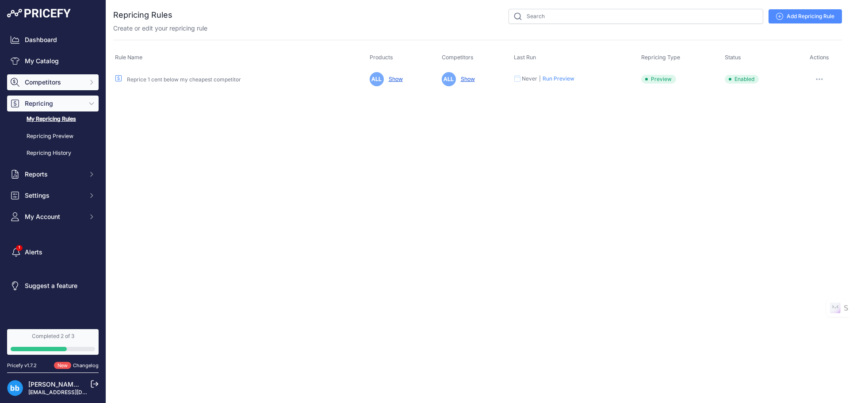
click at [64, 81] on span "Competitors" at bounding box center [54, 82] width 58 height 9
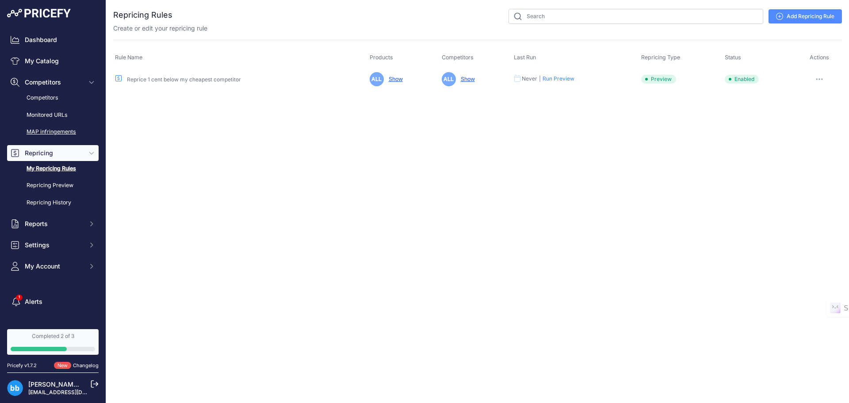
click at [56, 129] on link "MAP infringements" at bounding box center [53, 131] width 92 height 15
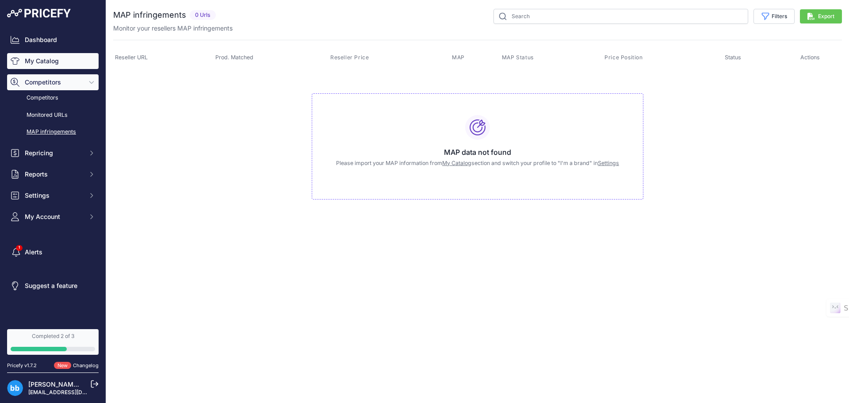
click at [53, 62] on link "My Catalog" at bounding box center [53, 61] width 92 height 16
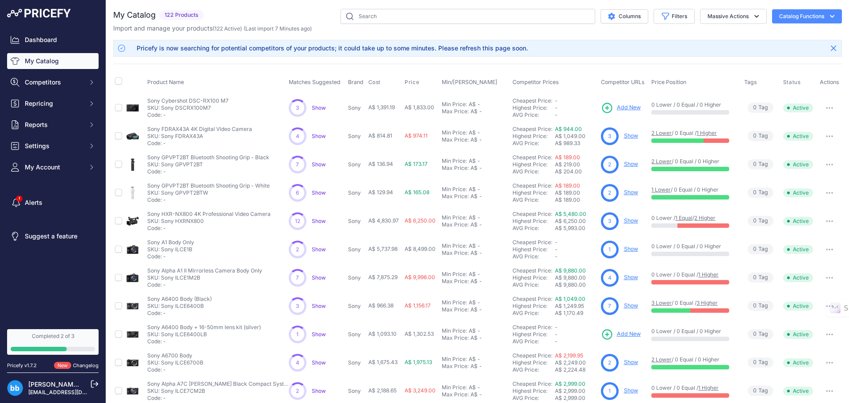
click at [322, 137] on span "Show" at bounding box center [319, 136] width 14 height 7
click at [316, 135] on span "Show" at bounding box center [319, 136] width 14 height 7
click at [315, 106] on span "Show" at bounding box center [319, 107] width 14 height 7
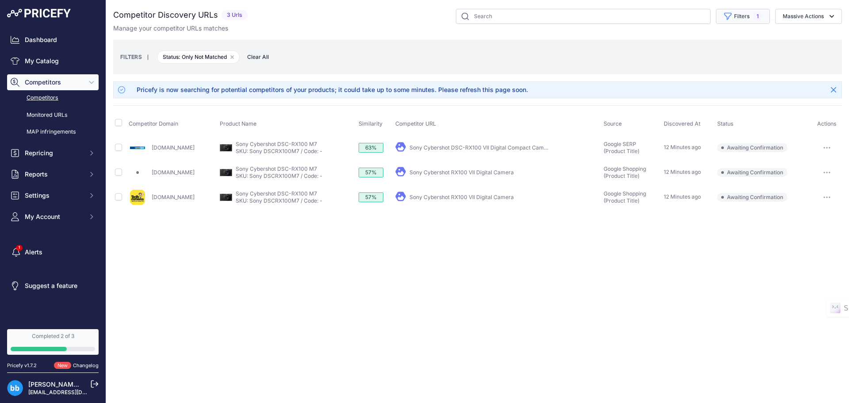
click at [757, 18] on span "1" at bounding box center [757, 16] width 9 height 9
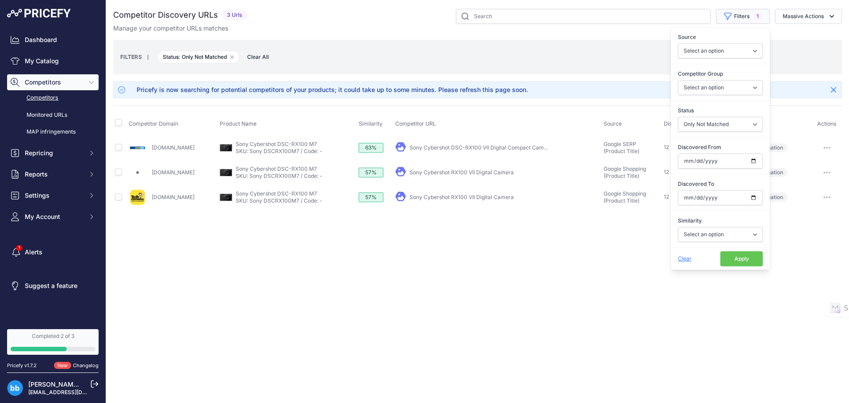
click at [757, 18] on span "1" at bounding box center [757, 16] width 9 height 9
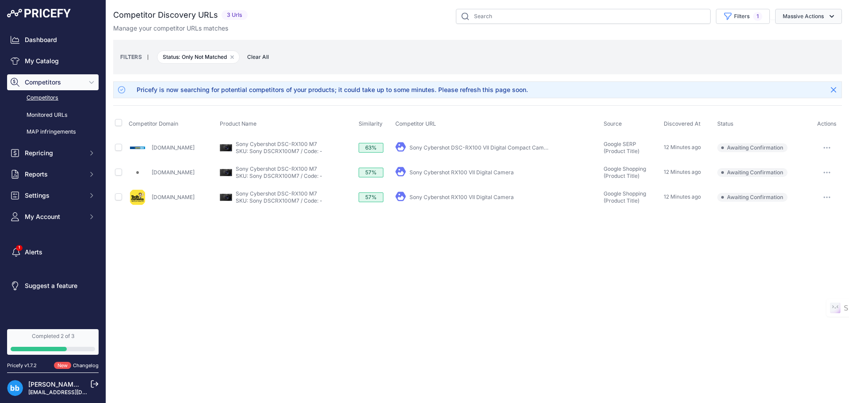
click at [800, 19] on button "Massive Actions" at bounding box center [809, 16] width 67 height 15
click at [800, 18] on button "Massive Actions" at bounding box center [809, 16] width 67 height 15
click at [44, 99] on link "Competitors" at bounding box center [53, 97] width 92 height 15
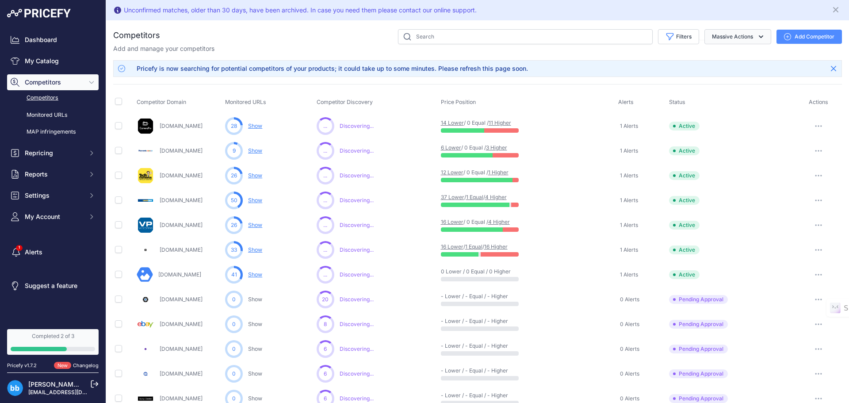
click at [748, 35] on button "Massive Actions" at bounding box center [738, 36] width 67 height 15
click at [301, 37] on div "Filters Competitor Status Select an option Active Disabled Update Profile Pendi…" at bounding box center [501, 36] width 682 height 15
click at [721, 35] on button "Massive Actions" at bounding box center [738, 36] width 67 height 15
click at [678, 35] on button "Filters" at bounding box center [678, 36] width 41 height 15
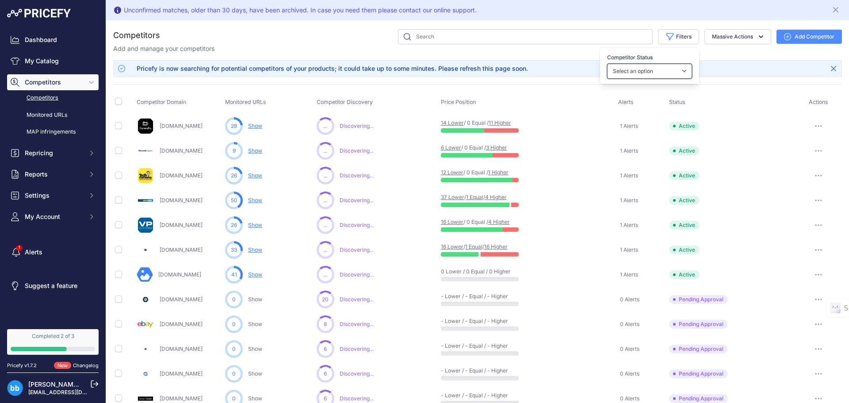
click at [665, 71] on select "Select an option Active Disabled Update Profile Pending Approval Hidden Archived" at bounding box center [649, 71] width 85 height 15
select select "99"
click at [607, 64] on select "Select an option Active Disabled Update Profile Pending Approval Hidden Archived" at bounding box center [649, 71] width 85 height 15
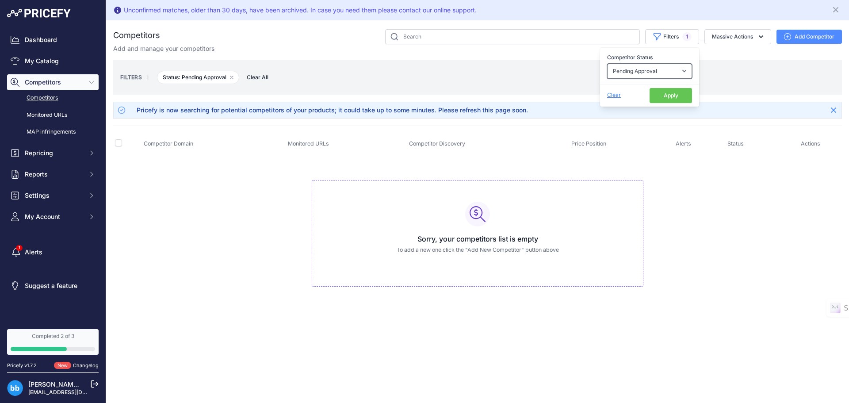
click at [666, 71] on select "Select an option Active Disabled Update Profile Pending Approval Hidden Archived" at bounding box center [649, 71] width 85 height 15
select select
click at [607, 64] on select "Select an option Active Disabled Update Profile Pending Approval Hidden Archived" at bounding box center [649, 71] width 85 height 15
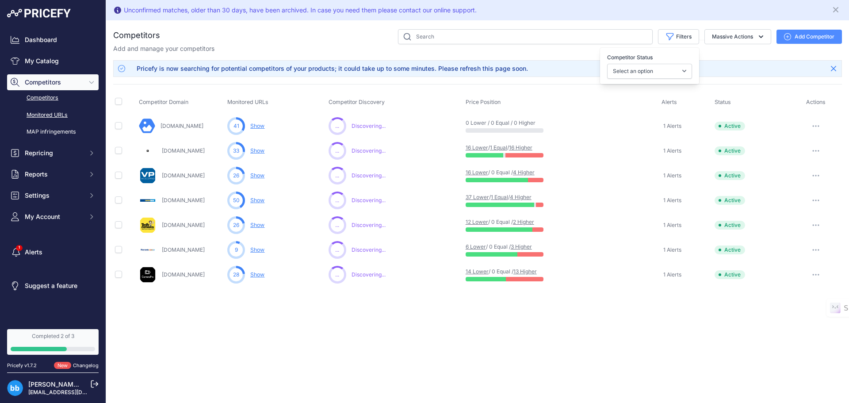
click at [58, 111] on link "Monitored URLs" at bounding box center [53, 115] width 92 height 15
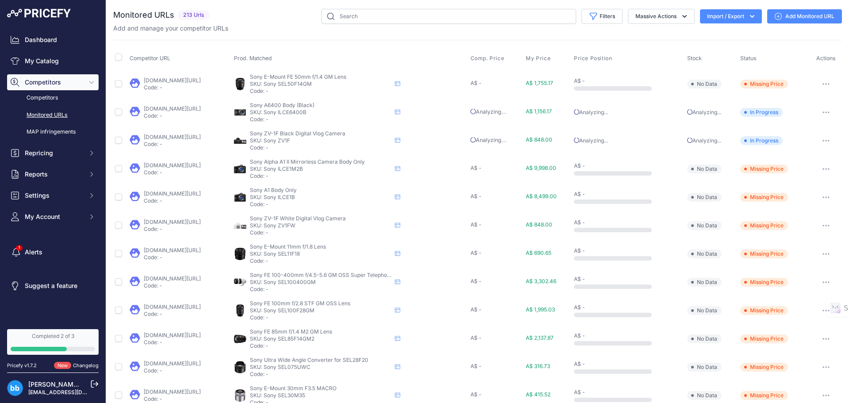
click at [51, 100] on link "Competitors" at bounding box center [53, 97] width 92 height 15
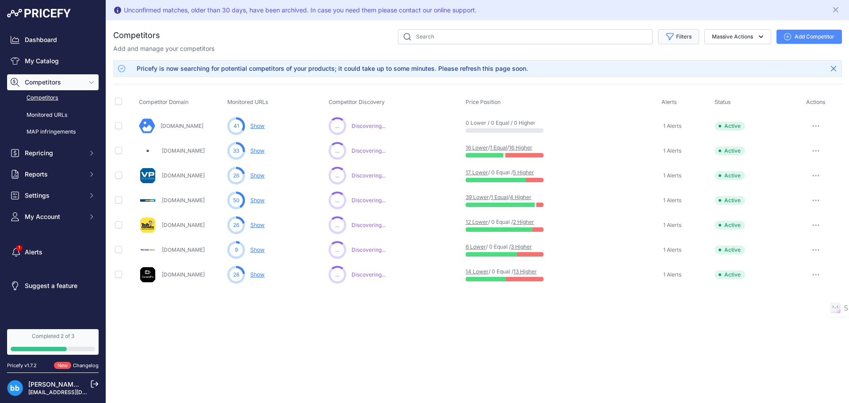
click at [672, 35] on icon "button" at bounding box center [670, 36] width 9 height 9
click at [43, 60] on link "My Catalog" at bounding box center [53, 61] width 92 height 16
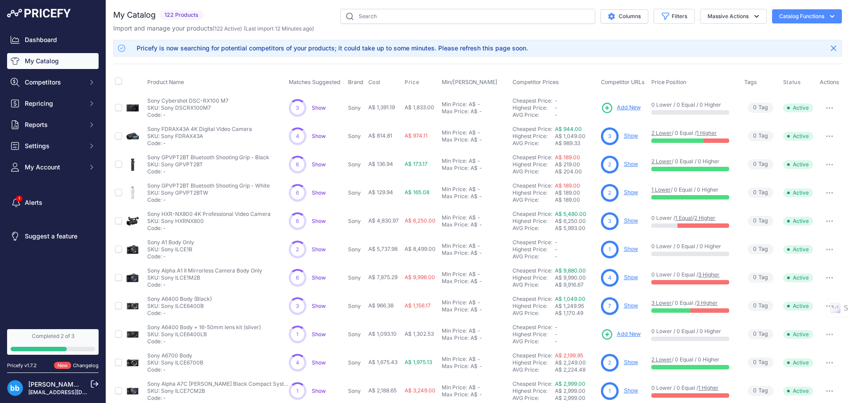
scroll to position [152, 0]
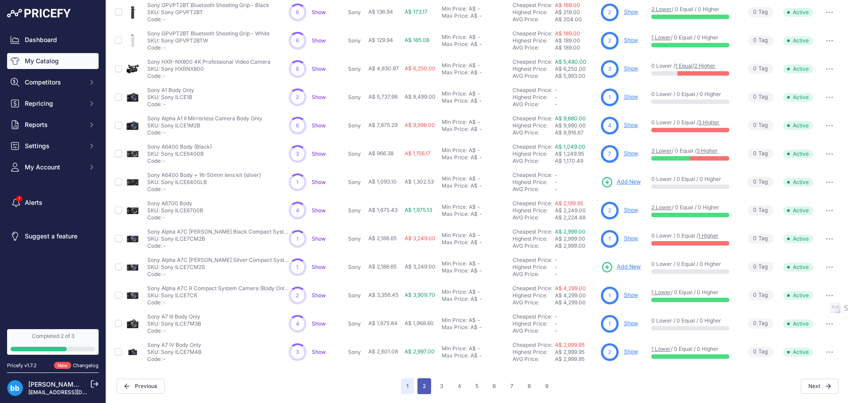
click at [421, 385] on button "2" at bounding box center [425, 386] width 14 height 16
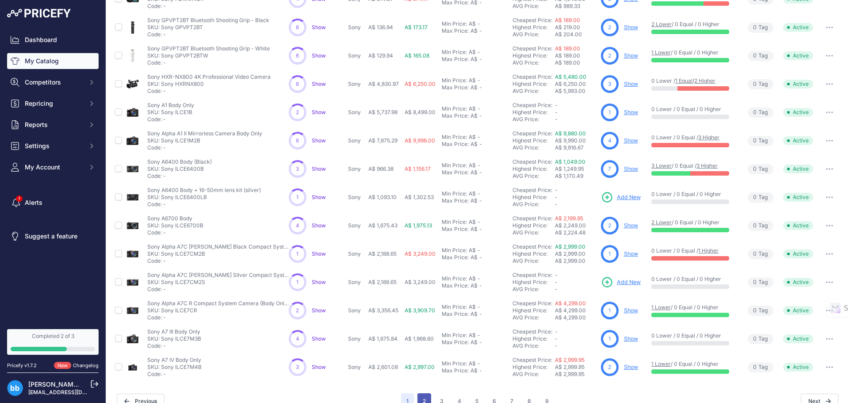
scroll to position [167, 0]
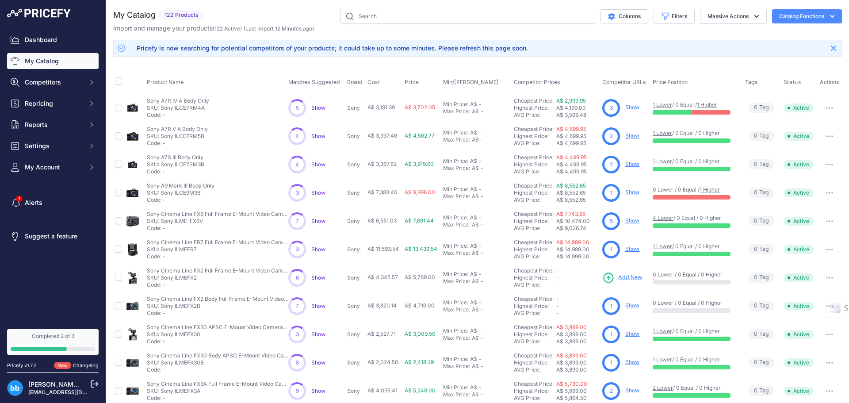
scroll to position [152, 0]
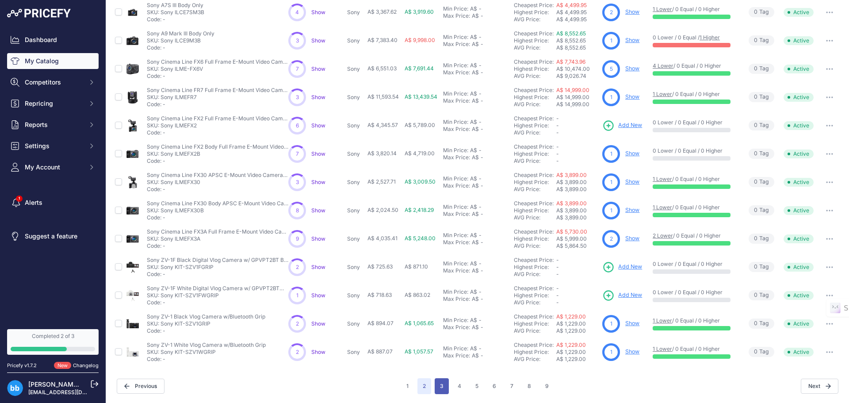
click at [436, 387] on button "3" at bounding box center [442, 386] width 14 height 16
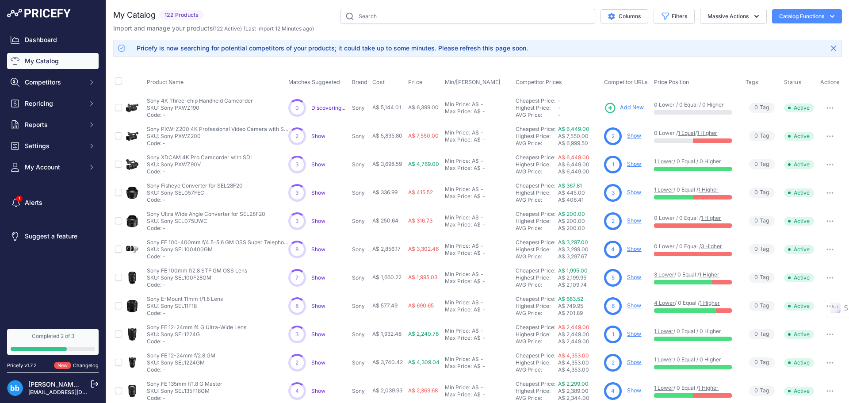
click at [795, 17] on button "Catalog Functions" at bounding box center [807, 16] width 70 height 14
click at [779, 66] on link "Batch Upload" at bounding box center [791, 67] width 99 height 16
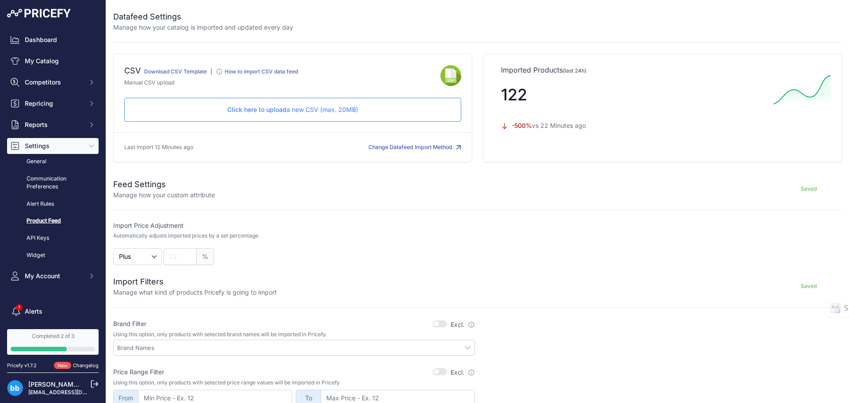
click at [311, 107] on p "Click here to upload a new CSV (max. 20MB)" at bounding box center [293, 109] width 322 height 9
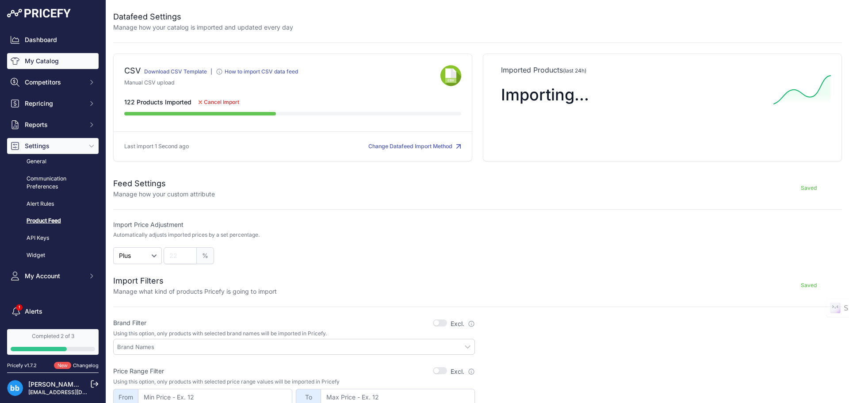
click at [51, 62] on link "My Catalog" at bounding box center [53, 61] width 92 height 16
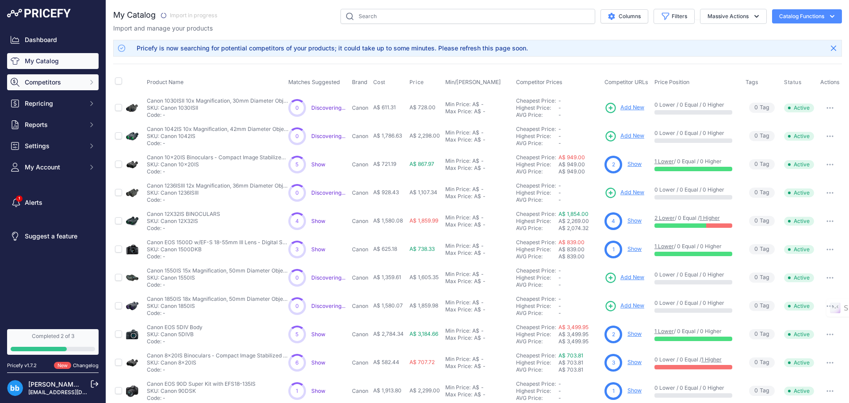
click at [49, 85] on span "Competitors" at bounding box center [54, 82] width 58 height 9
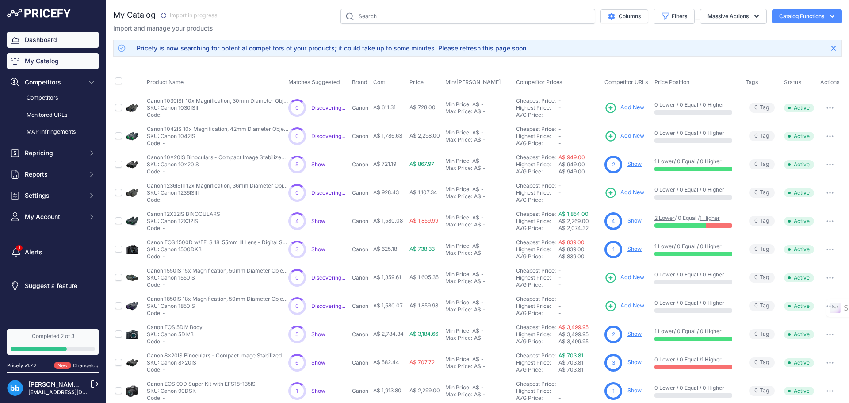
click at [42, 38] on link "Dashboard" at bounding box center [53, 40] width 92 height 16
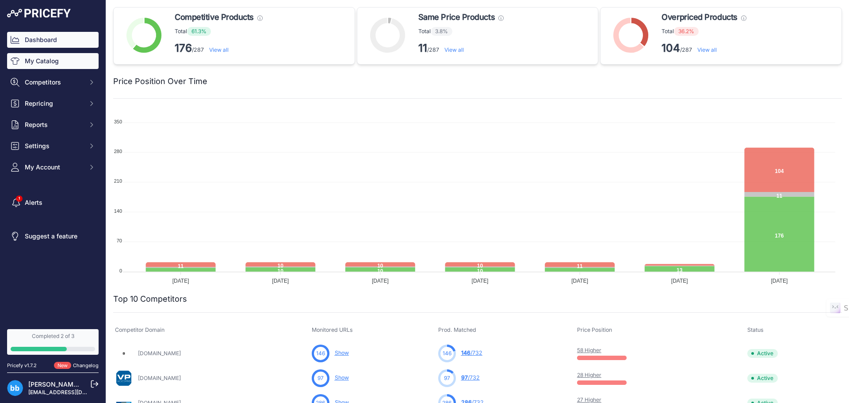
click at [40, 57] on link "My Catalog" at bounding box center [53, 61] width 92 height 16
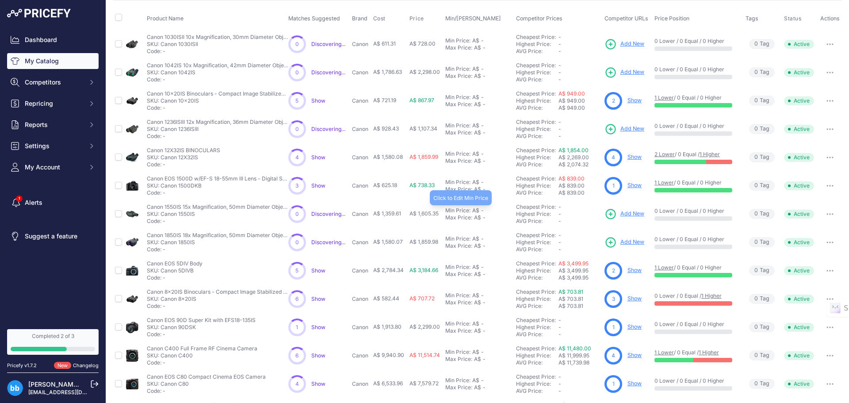
scroll to position [152, 0]
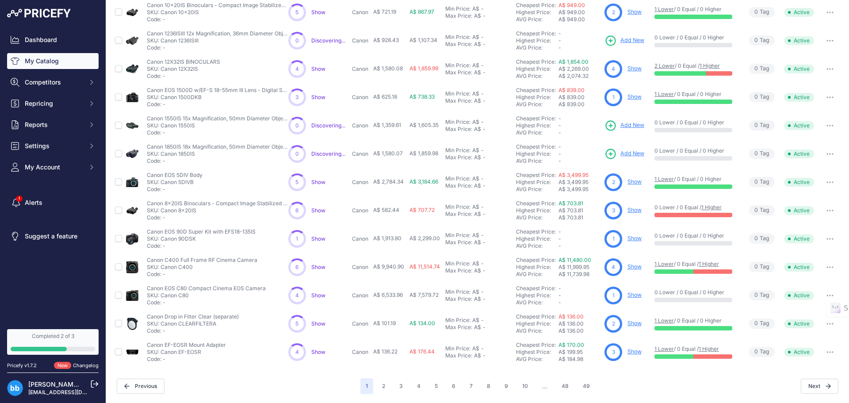
click at [293, 383] on div "Previous" at bounding box center [239, 386] width 244 height 15
click at [636, 384] on div "Next" at bounding box center [717, 386] width 244 height 15
click at [470, 384] on button "7" at bounding box center [472, 386] width 14 height 16
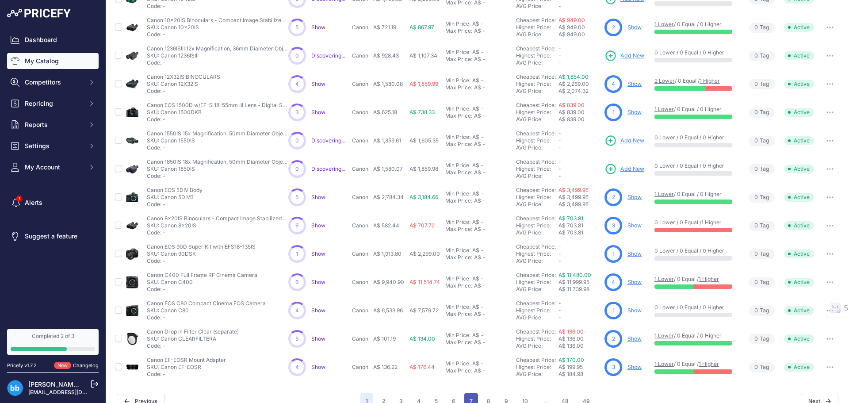
scroll to position [167, 0]
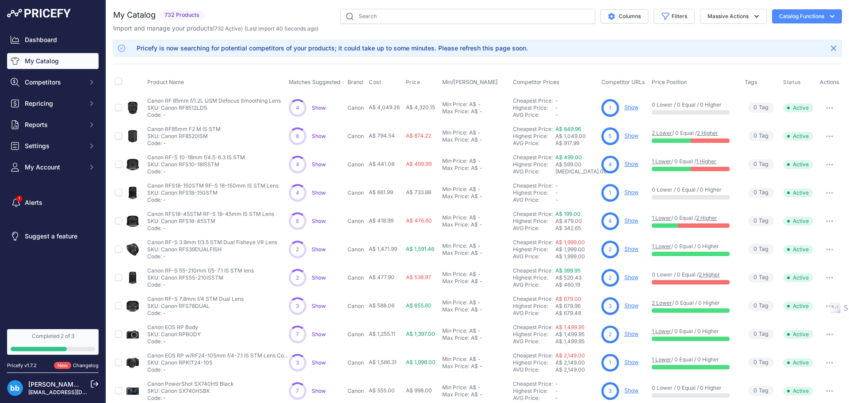
scroll to position [152, 0]
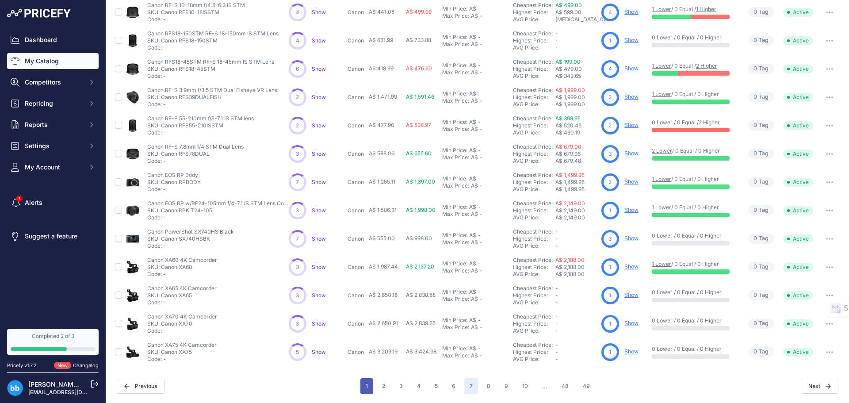
click at [361, 386] on button "1" at bounding box center [367, 386] width 13 height 16
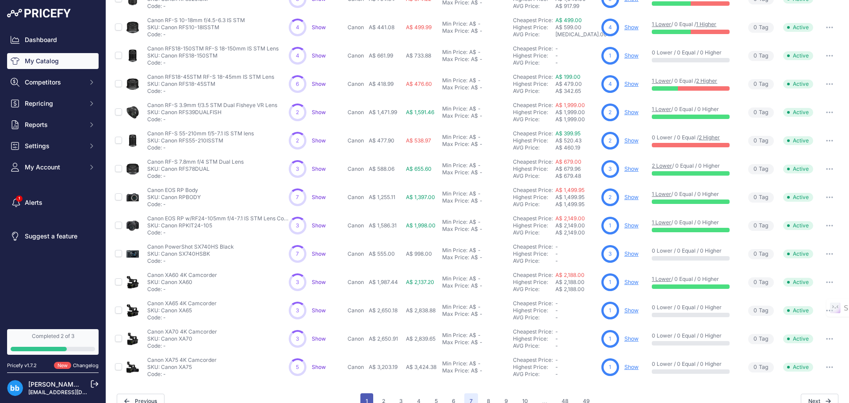
scroll to position [167, 0]
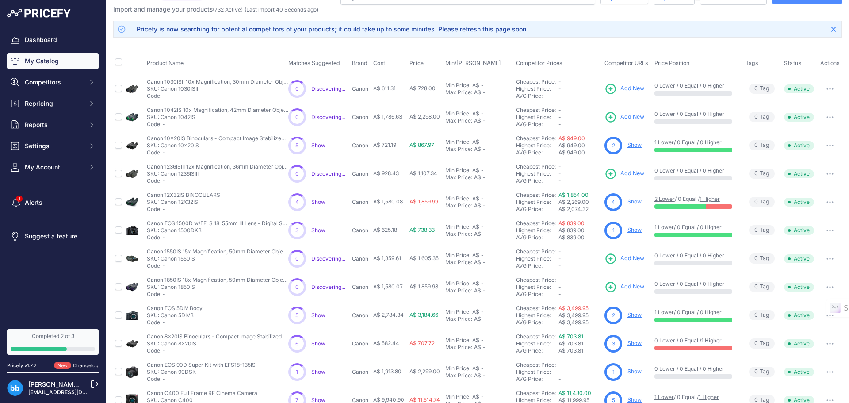
scroll to position [152, 0]
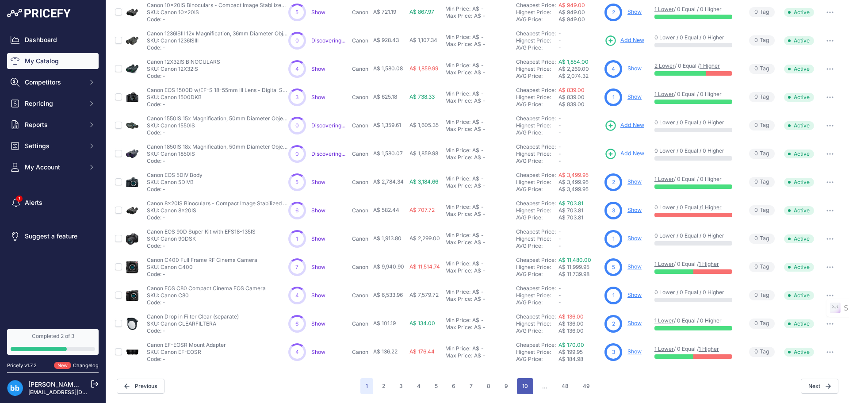
click at [519, 384] on button "10" at bounding box center [525, 386] width 16 height 16
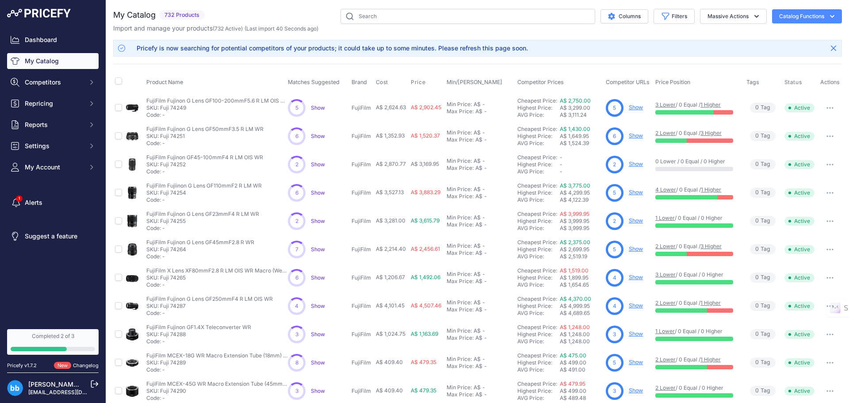
scroll to position [152, 0]
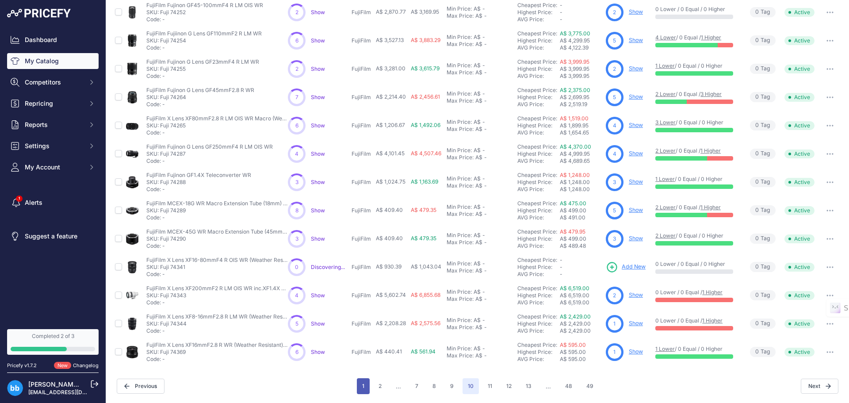
click at [357, 384] on button "1" at bounding box center [363, 386] width 13 height 16
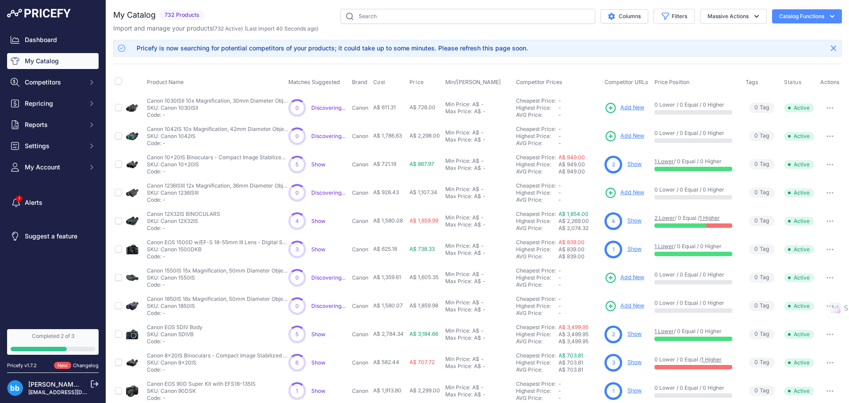
scroll to position [152, 0]
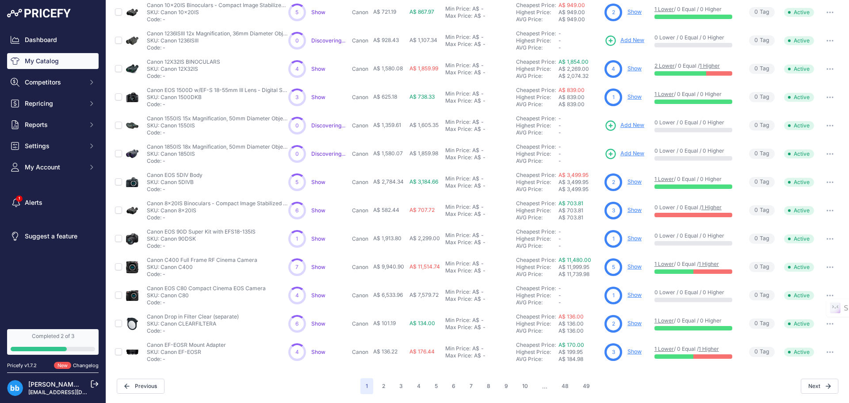
click at [660, 384] on div "Next" at bounding box center [717, 386] width 244 height 15
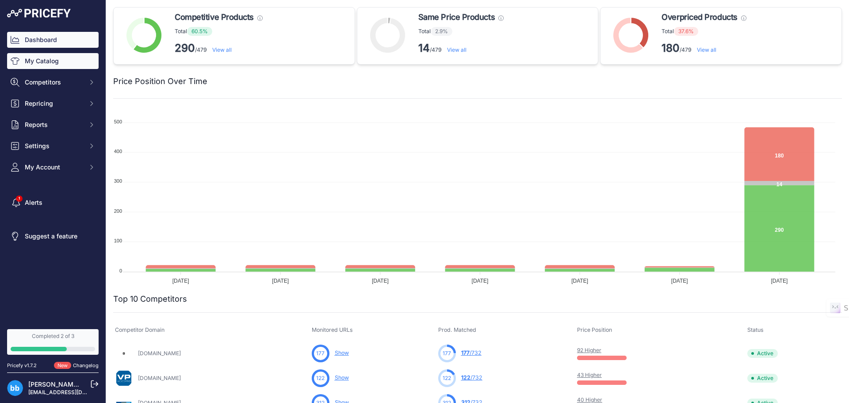
click at [42, 60] on link "My Catalog" at bounding box center [53, 61] width 92 height 16
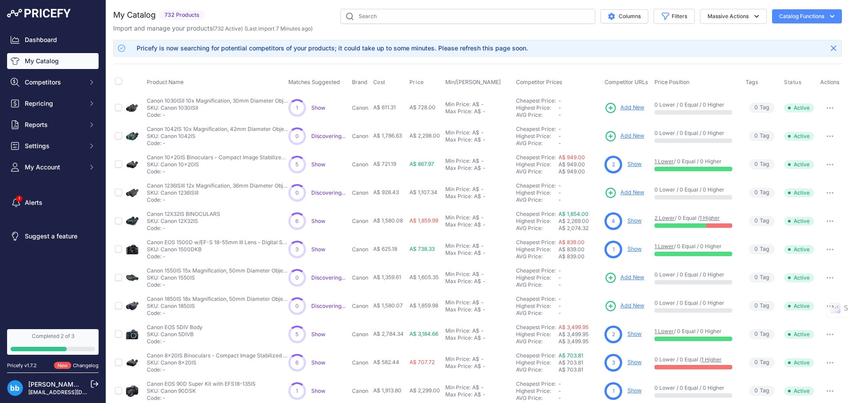
scroll to position [152, 0]
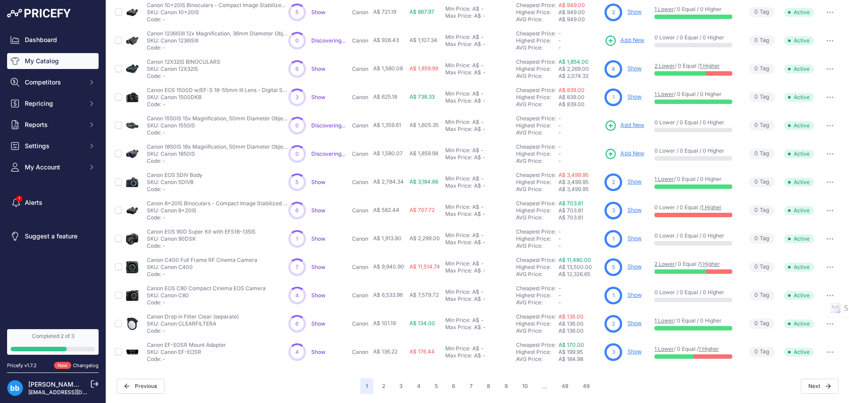
click at [318, 293] on span "Show" at bounding box center [318, 295] width 14 height 7
click at [561, 381] on button "48" at bounding box center [566, 386] width 18 height 16
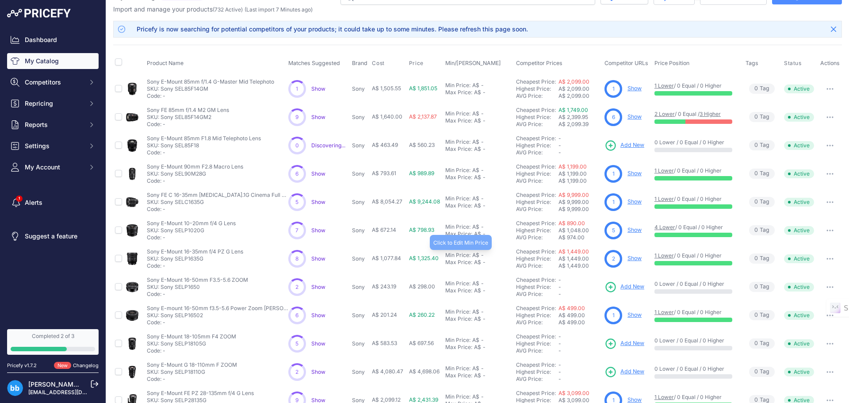
scroll to position [152, 0]
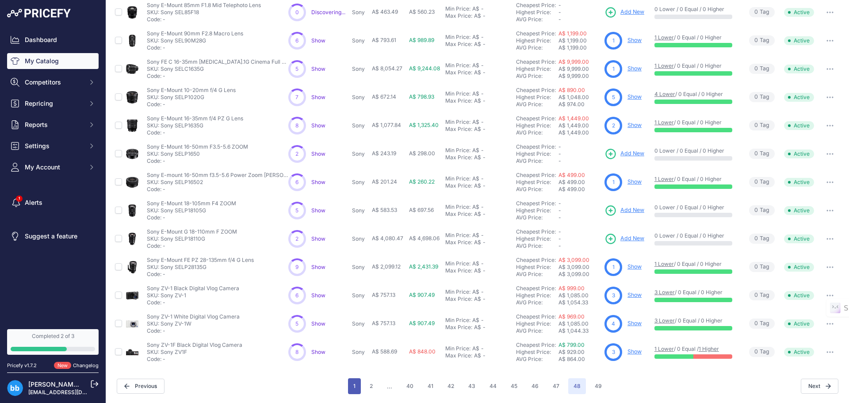
click at [351, 384] on button "1" at bounding box center [354, 386] width 13 height 16
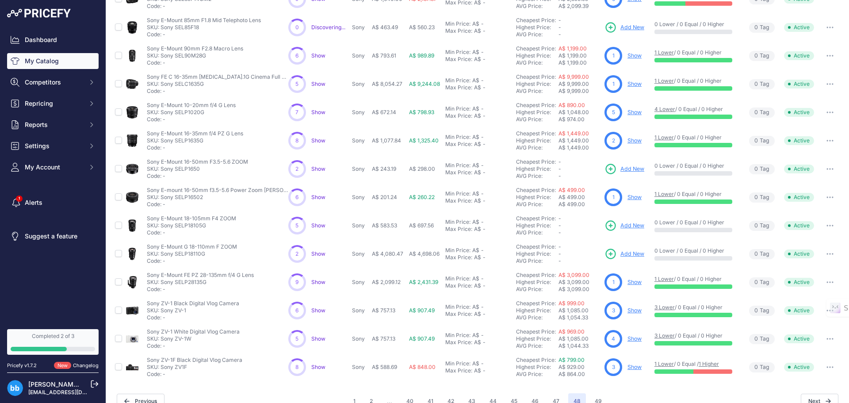
scroll to position [167, 0]
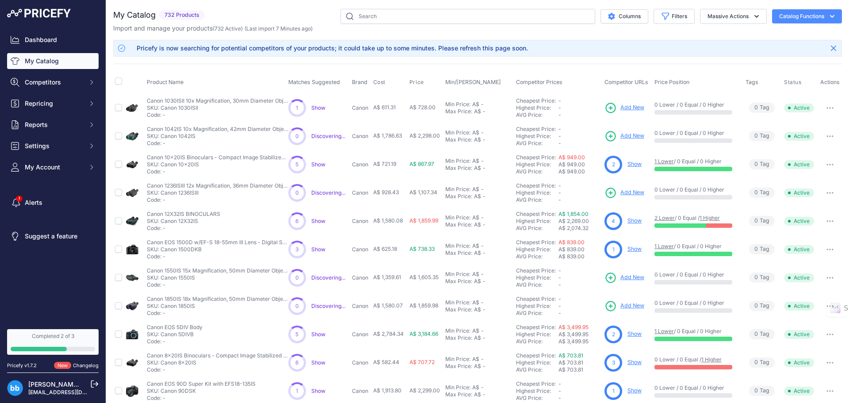
click at [315, 164] on span "Show" at bounding box center [318, 164] width 14 height 7
